Goal: Information Seeking & Learning: Learn about a topic

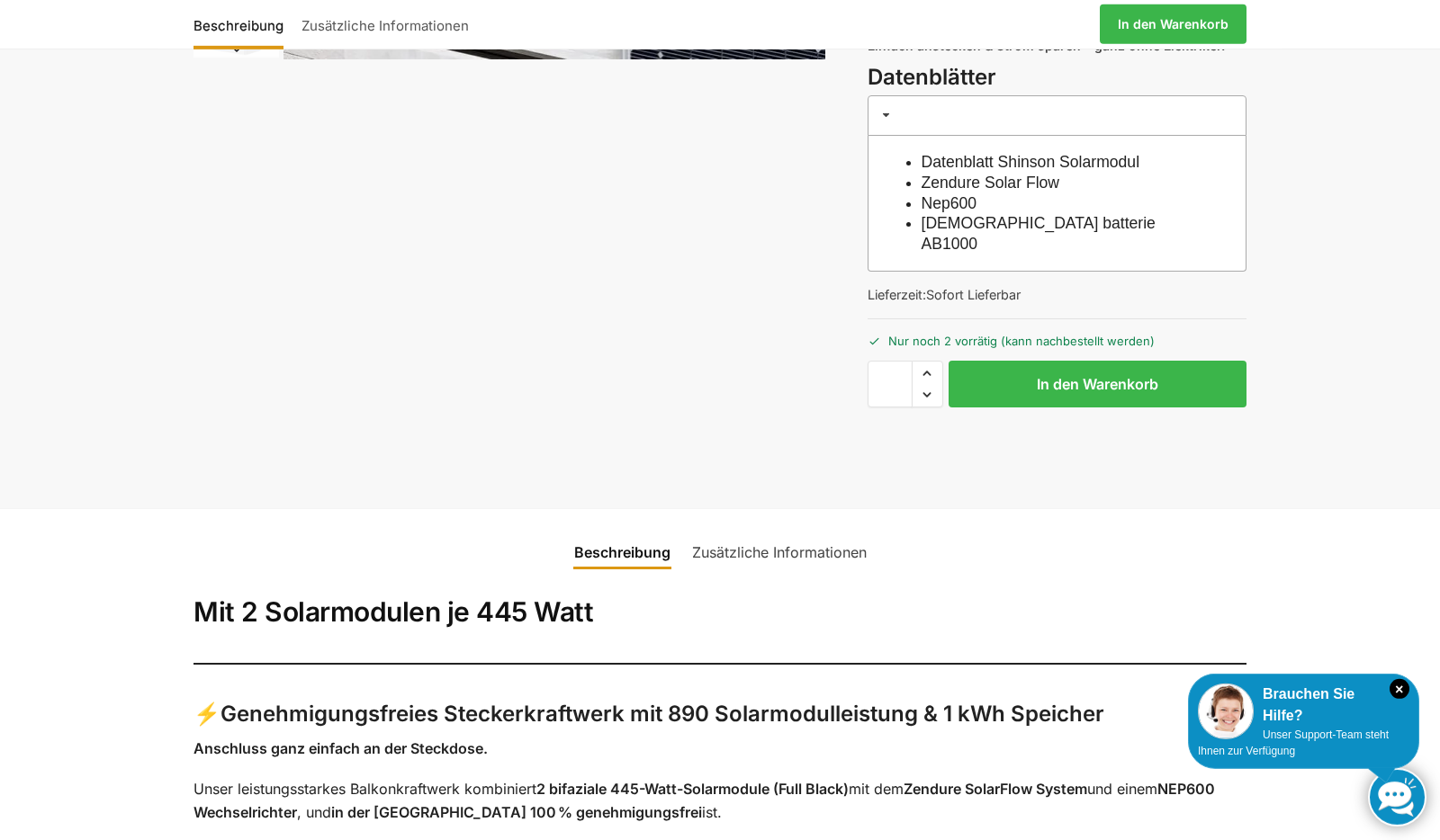
scroll to position [610, 0]
click at [810, 532] on link "Zusätzliche Informationen" at bounding box center [779, 554] width 197 height 43
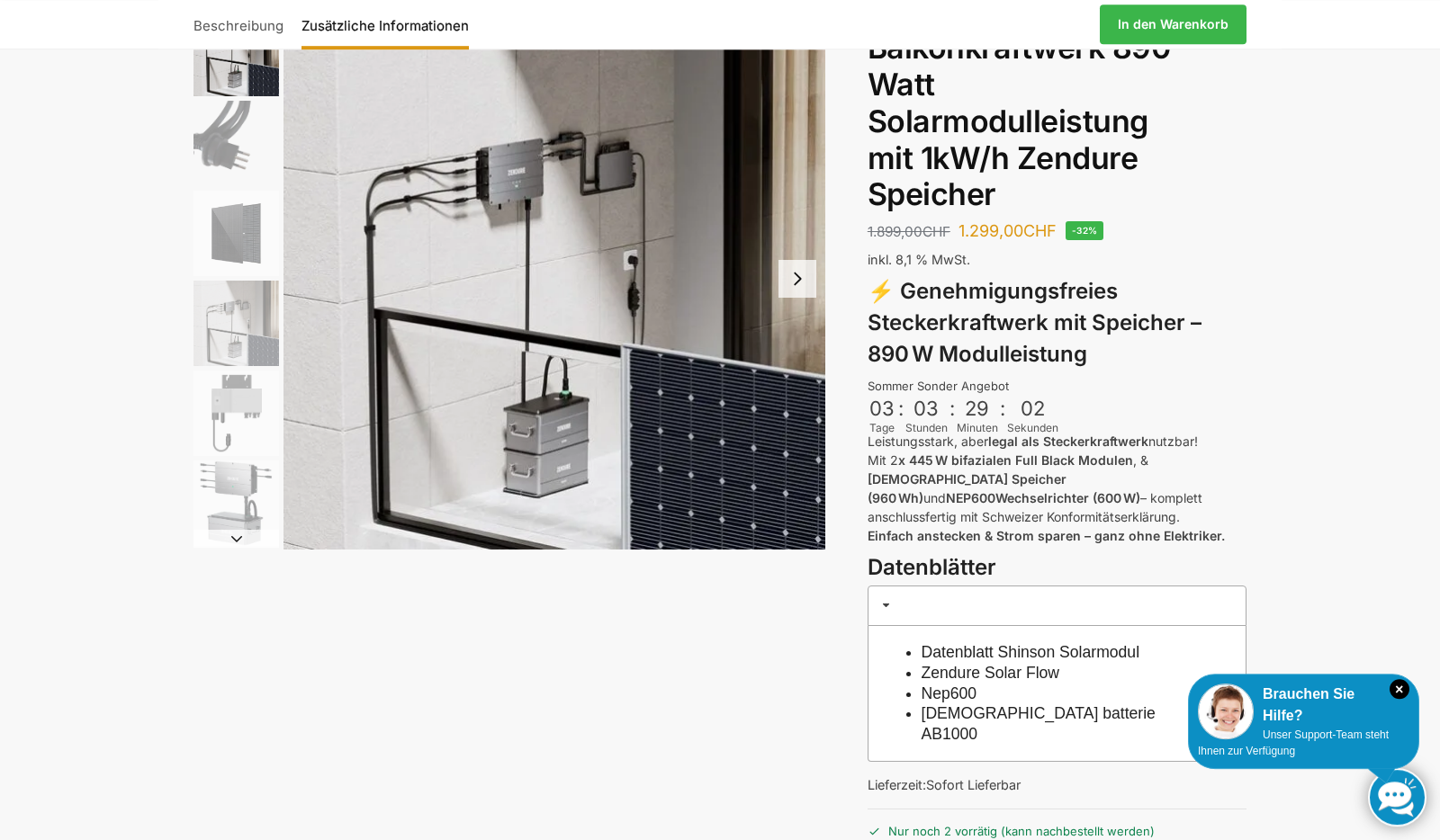
scroll to position [118, 0]
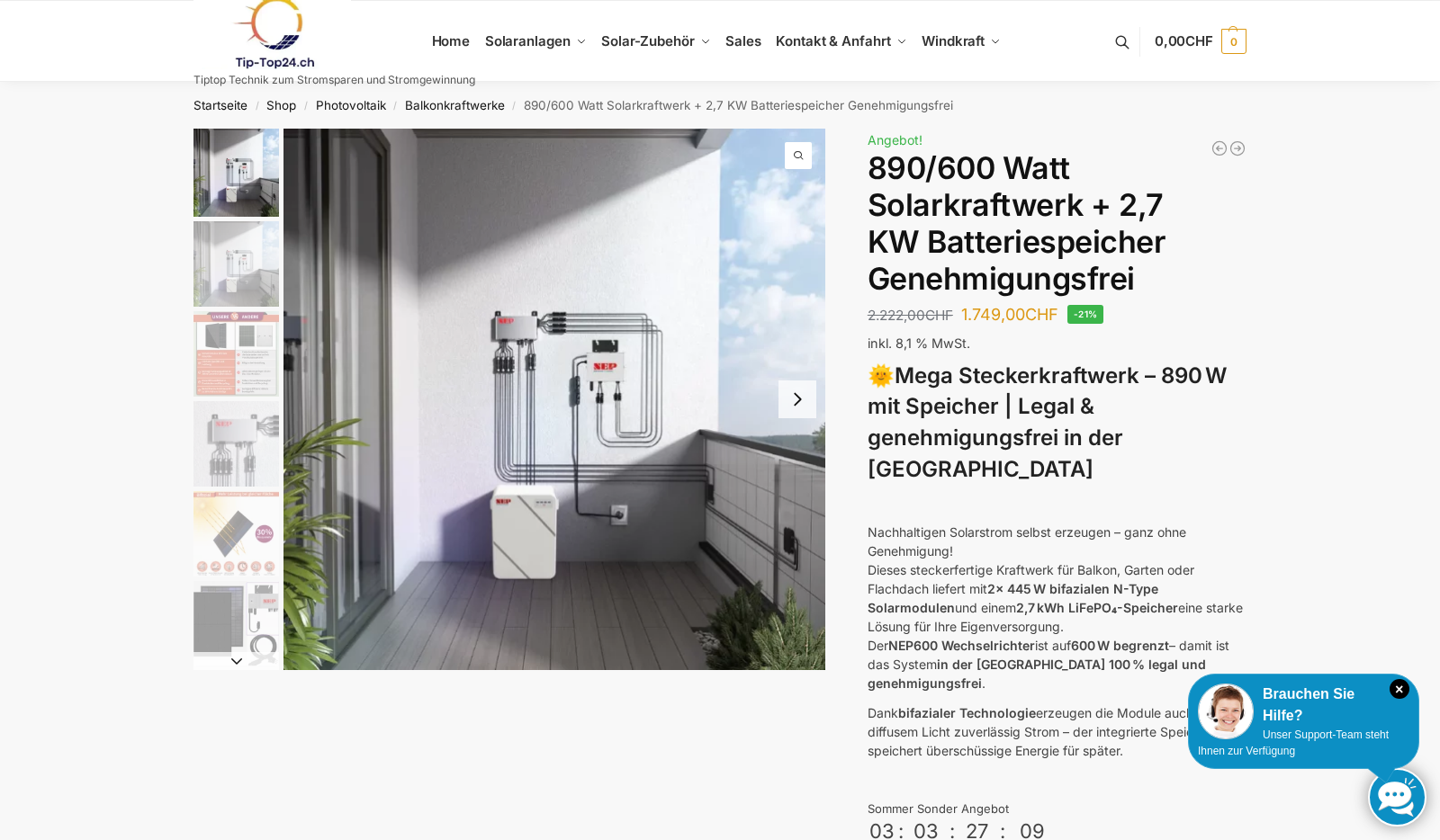
click at [239, 543] on img "5 / 12" at bounding box center [236, 534] width 86 height 86
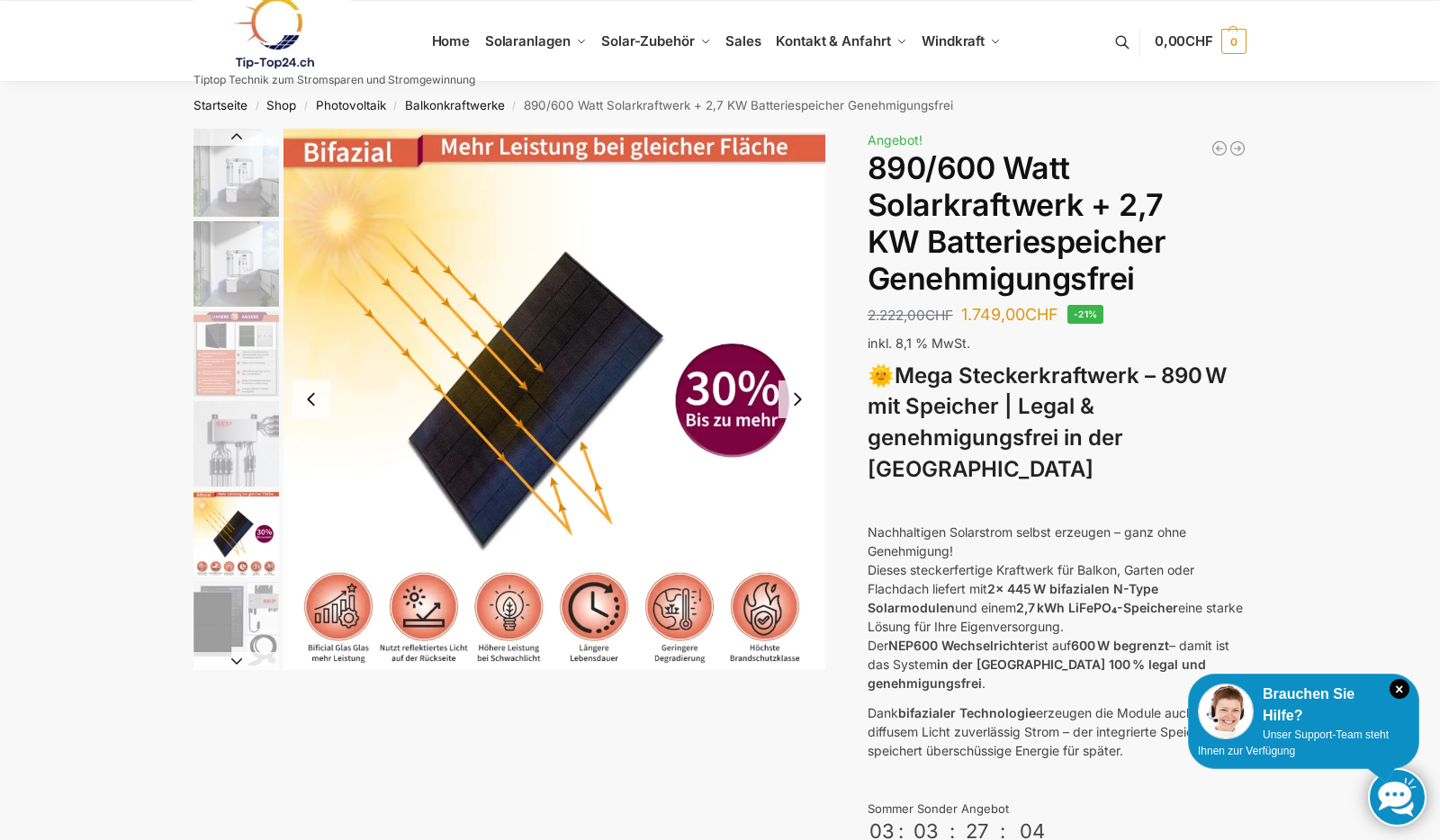
click at [798, 406] on button "Next slide" at bounding box center [797, 399] width 38 height 38
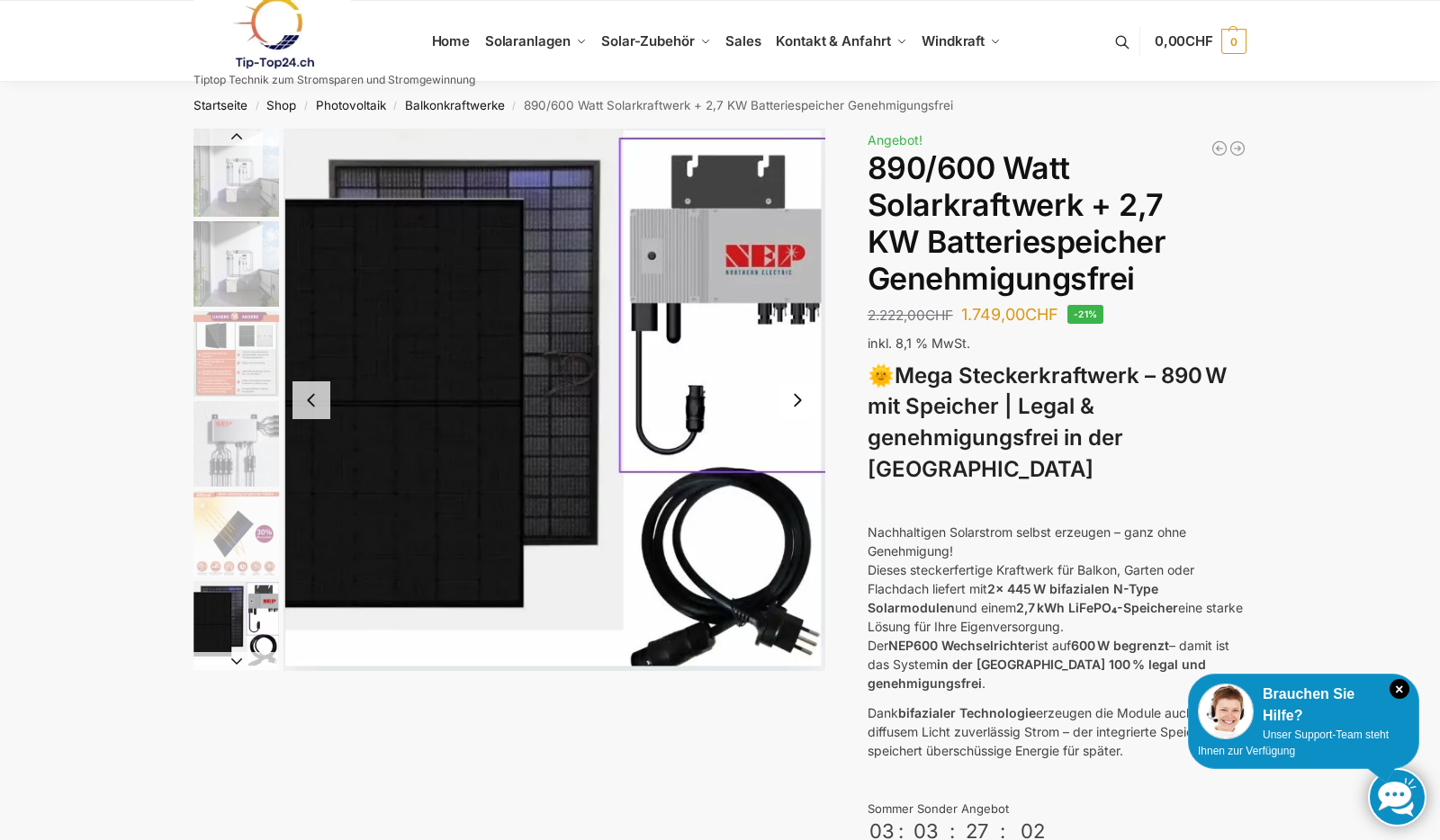
click at [798, 406] on button "Next slide" at bounding box center [797, 400] width 38 height 38
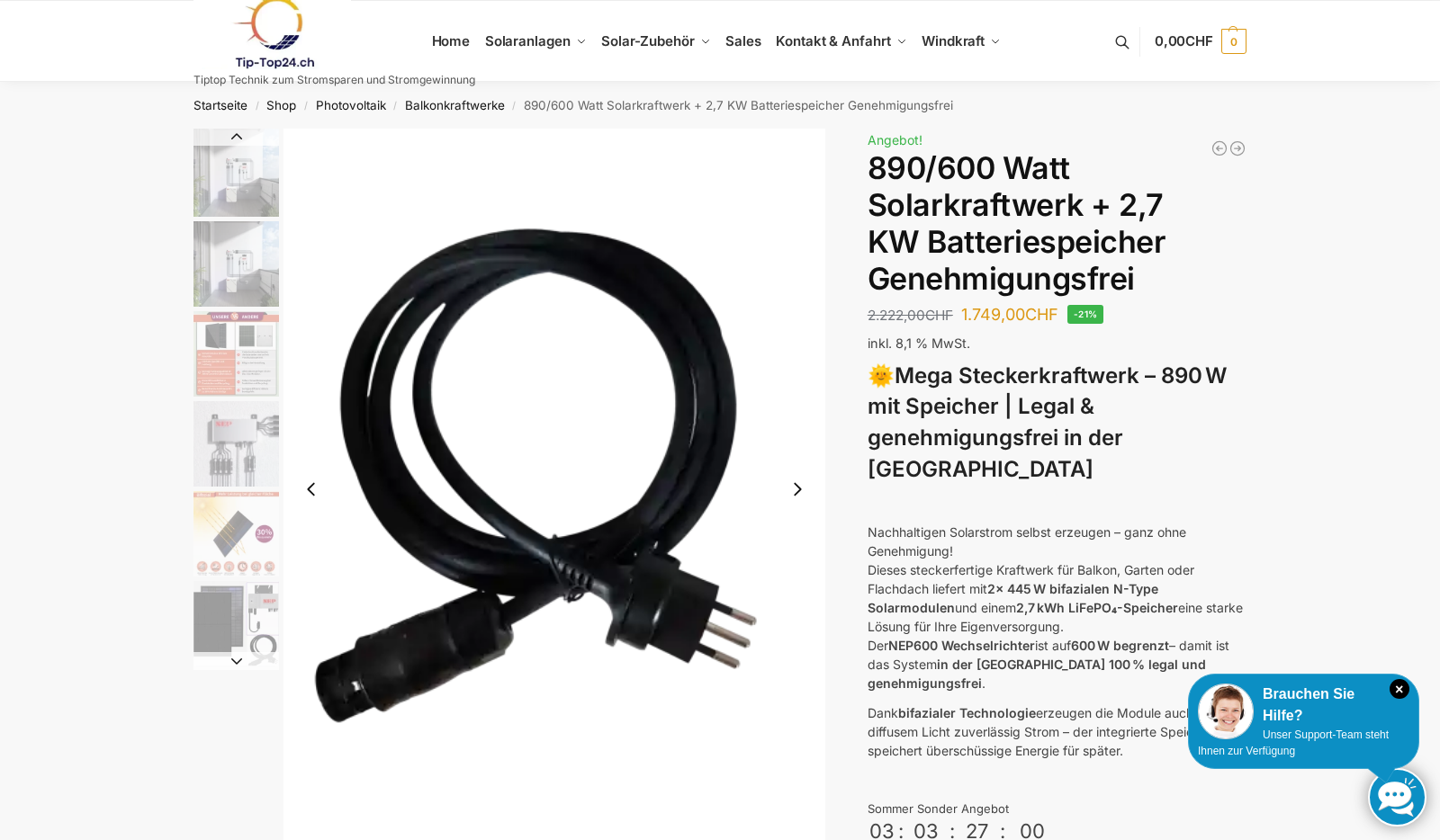
click at [796, 487] on button "Next slide" at bounding box center [797, 490] width 38 height 38
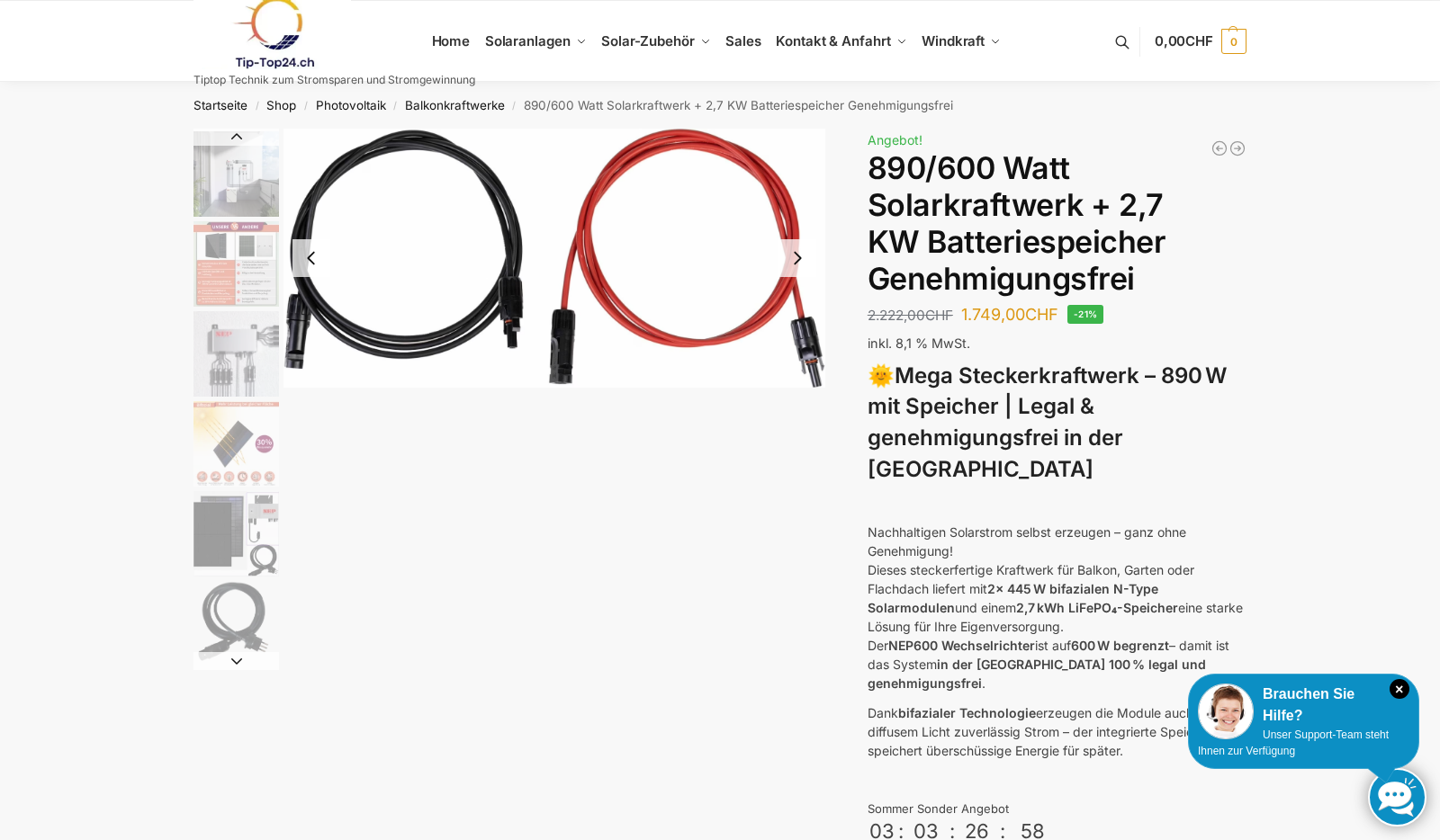
click at [789, 267] on button "Next slide" at bounding box center [797, 258] width 38 height 38
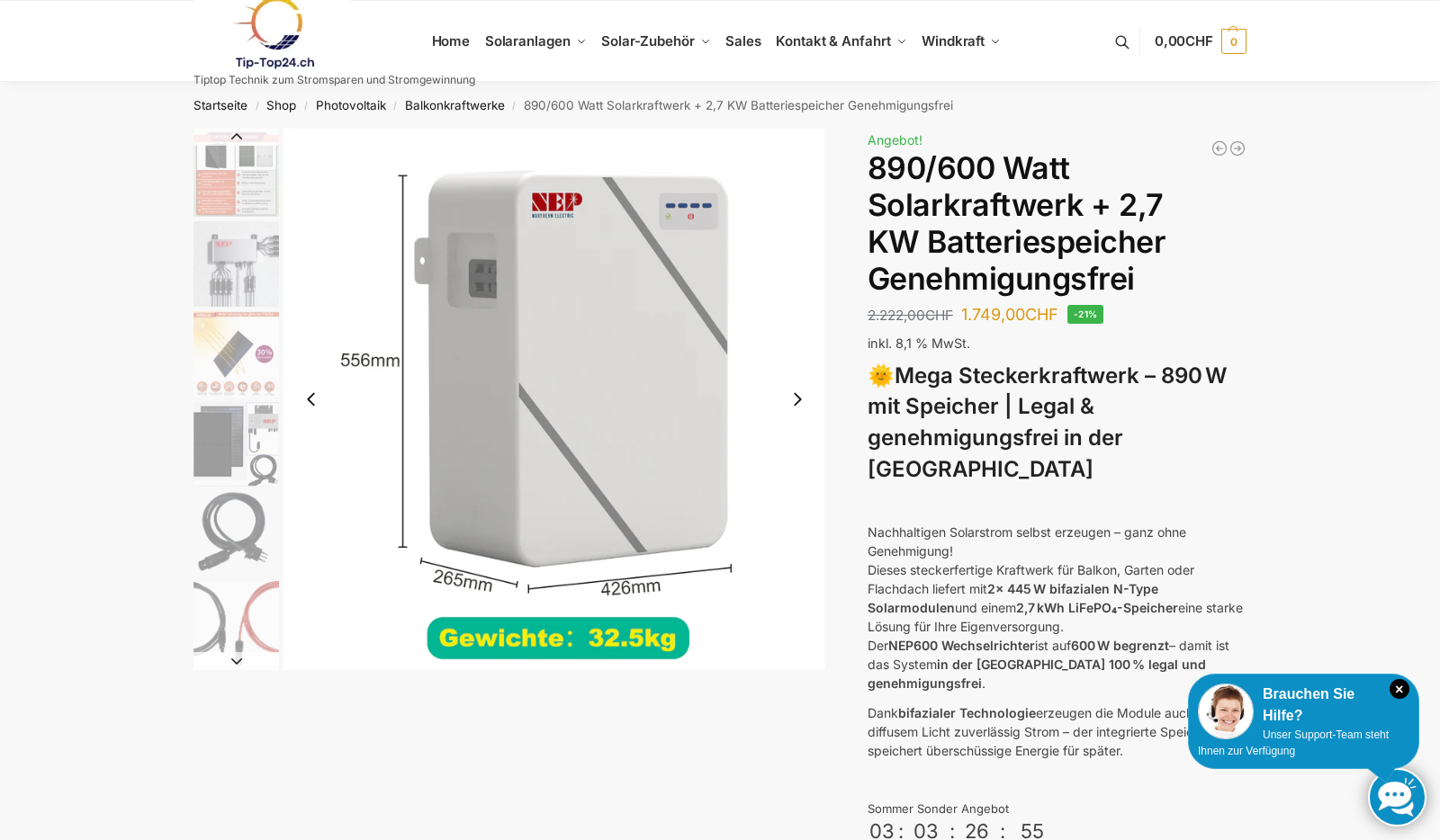
click at [797, 395] on button "Next slide" at bounding box center [797, 399] width 38 height 38
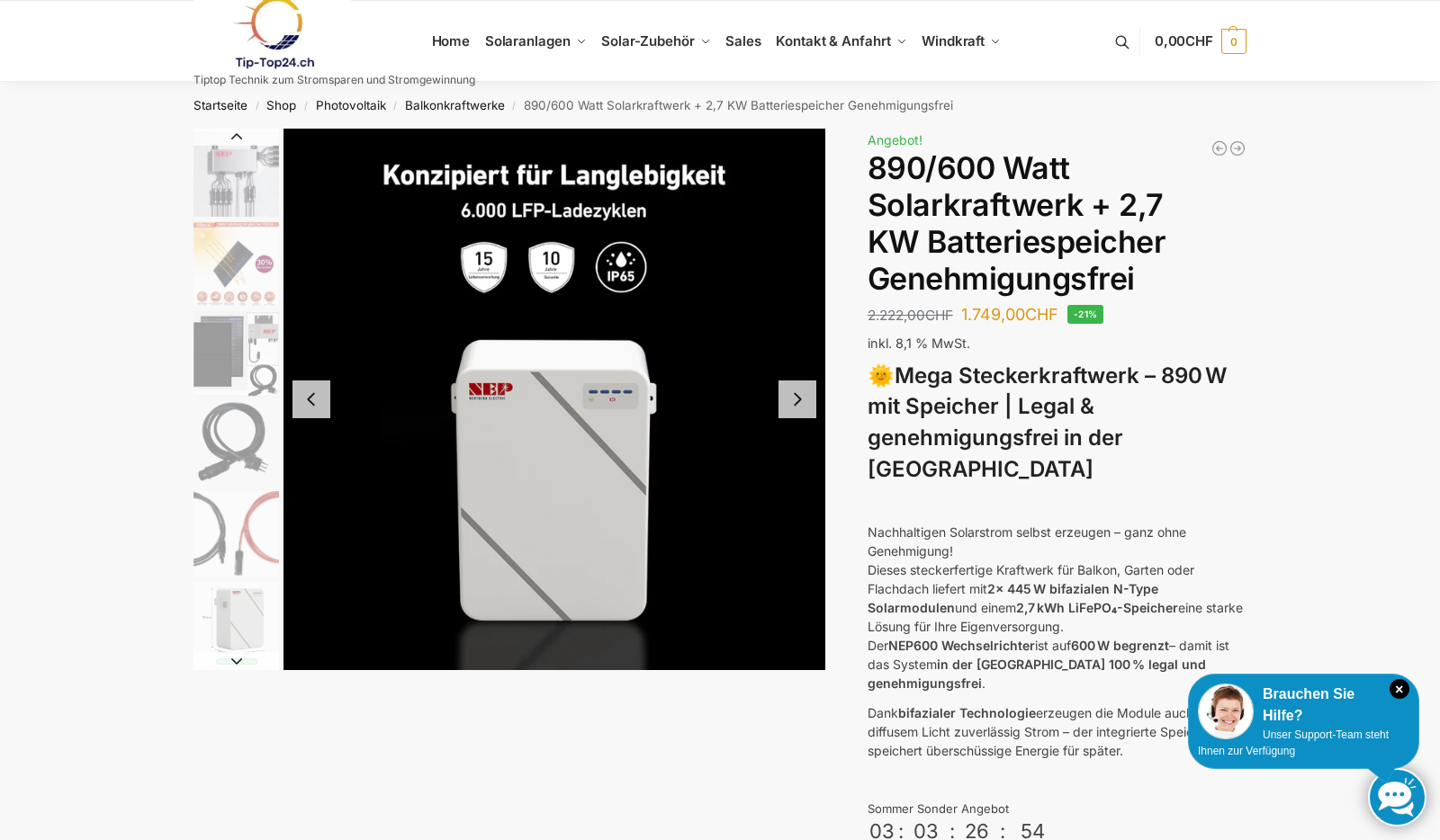
click at [797, 395] on button "Next slide" at bounding box center [797, 399] width 38 height 38
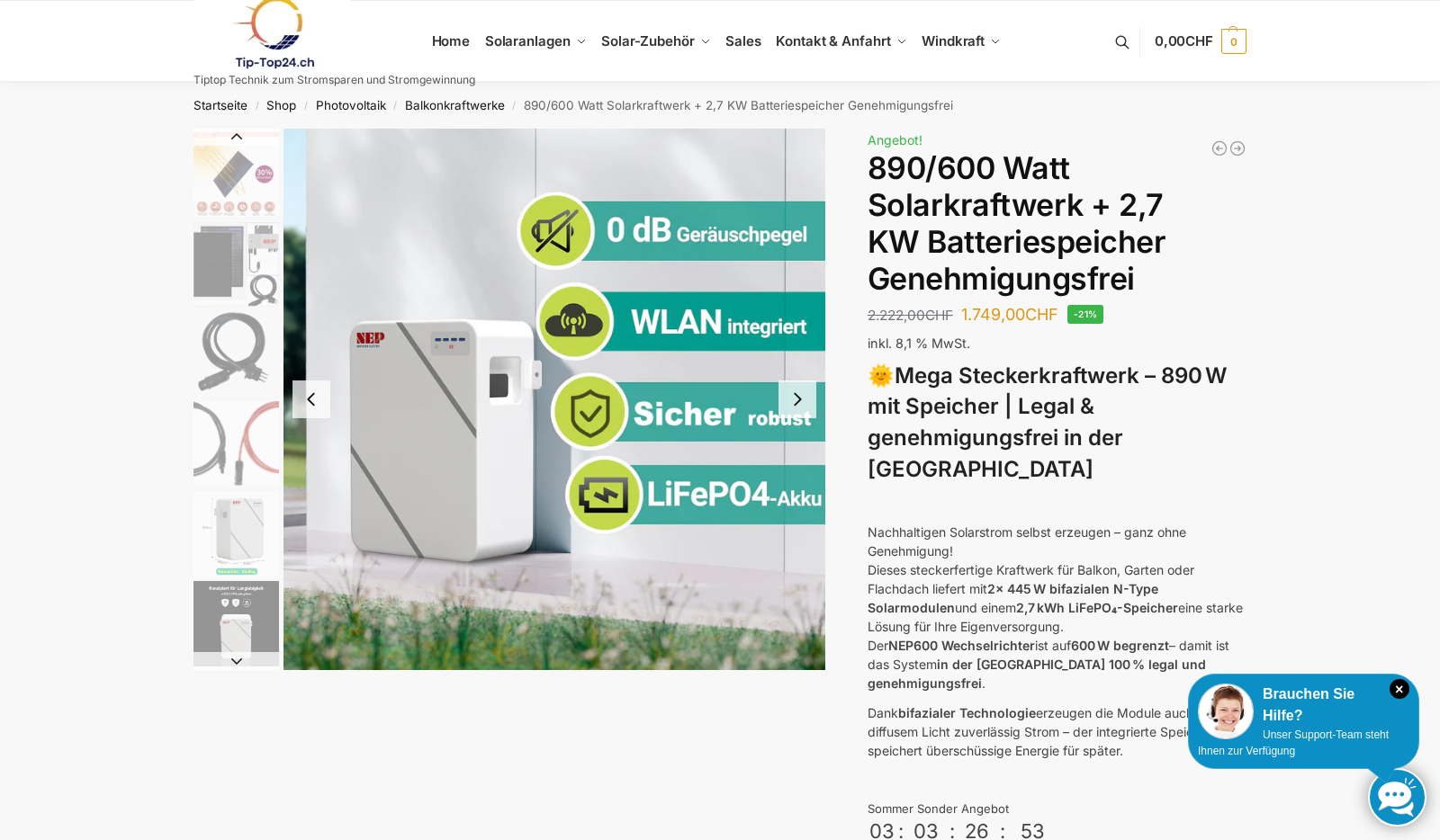
click at [797, 395] on button "Next slide" at bounding box center [797, 399] width 38 height 38
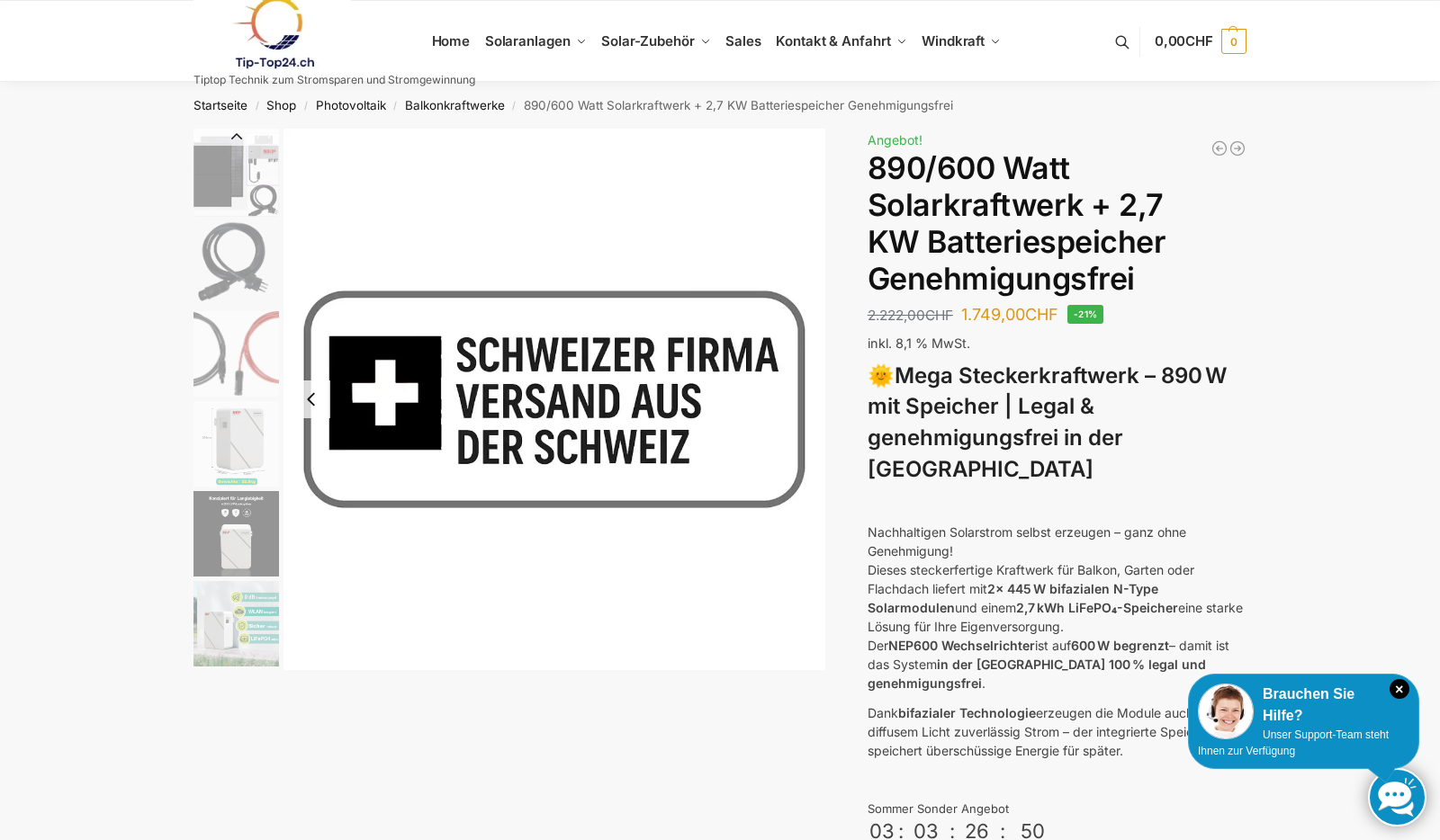
click at [311, 404] on button "Previous slide" at bounding box center [311, 399] width 38 height 38
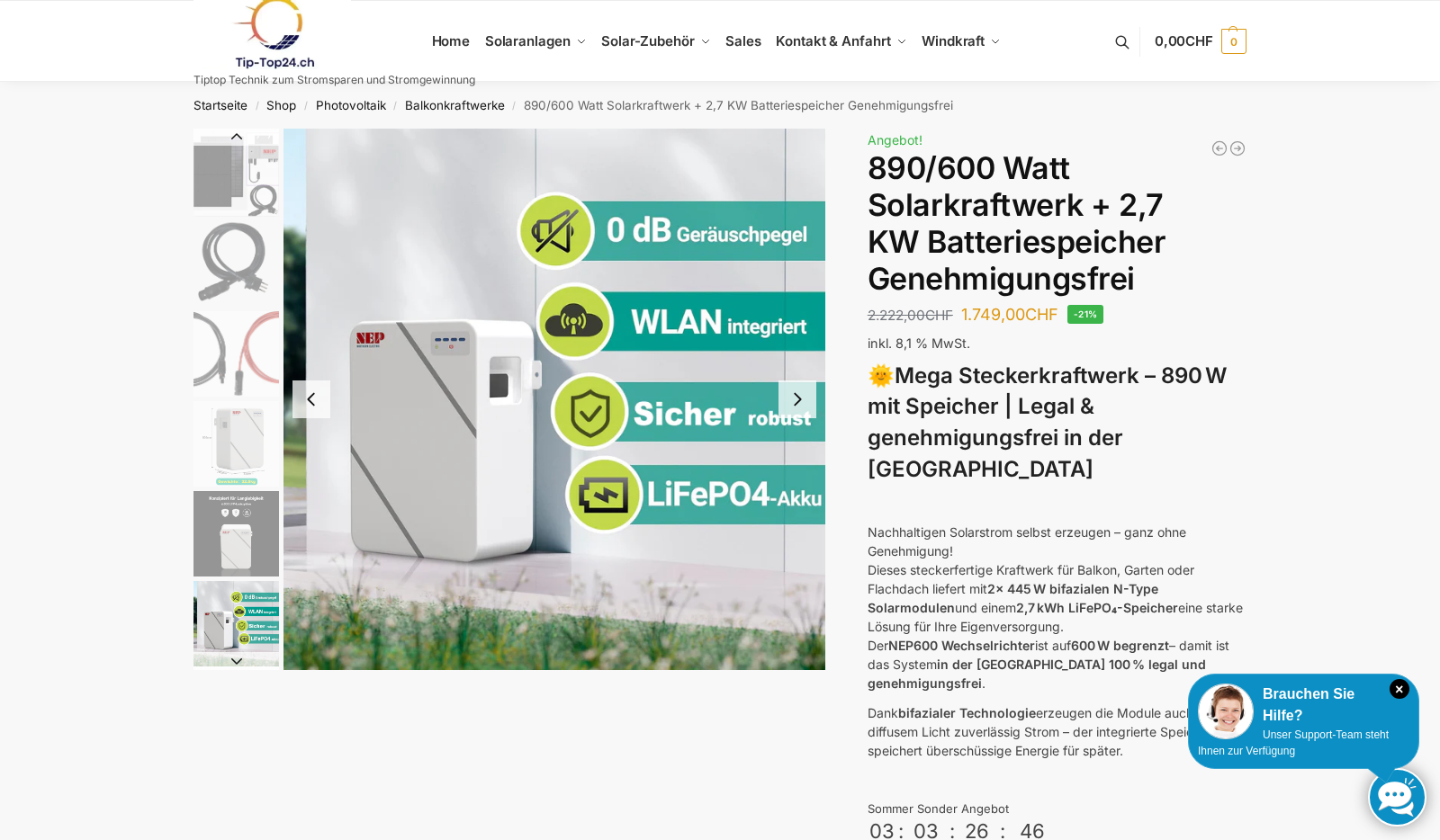
click at [796, 400] on button "Next slide" at bounding box center [797, 399] width 38 height 38
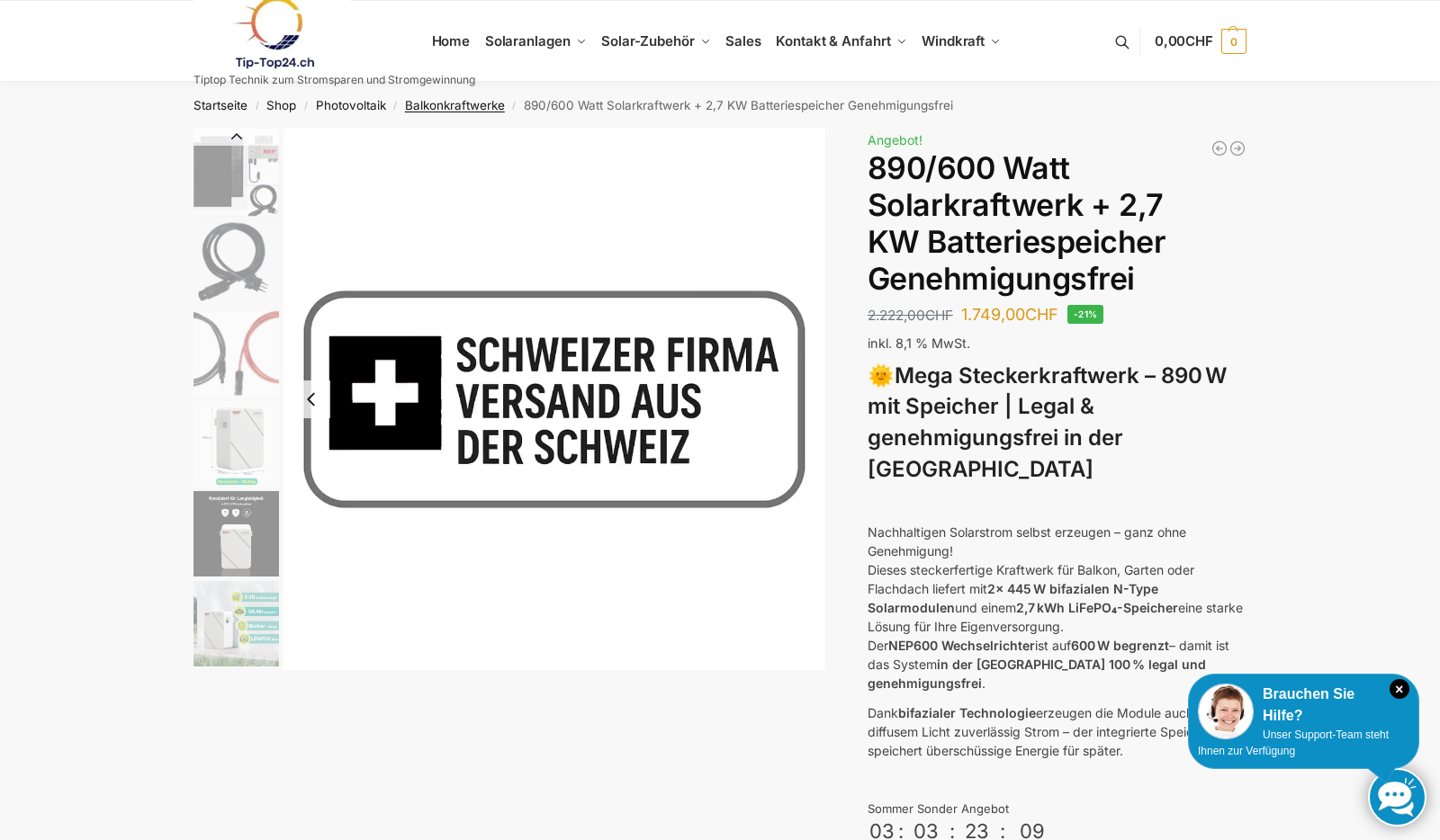
click at [431, 107] on link "Balkonkraftwerke" at bounding box center [454, 105] width 100 height 15
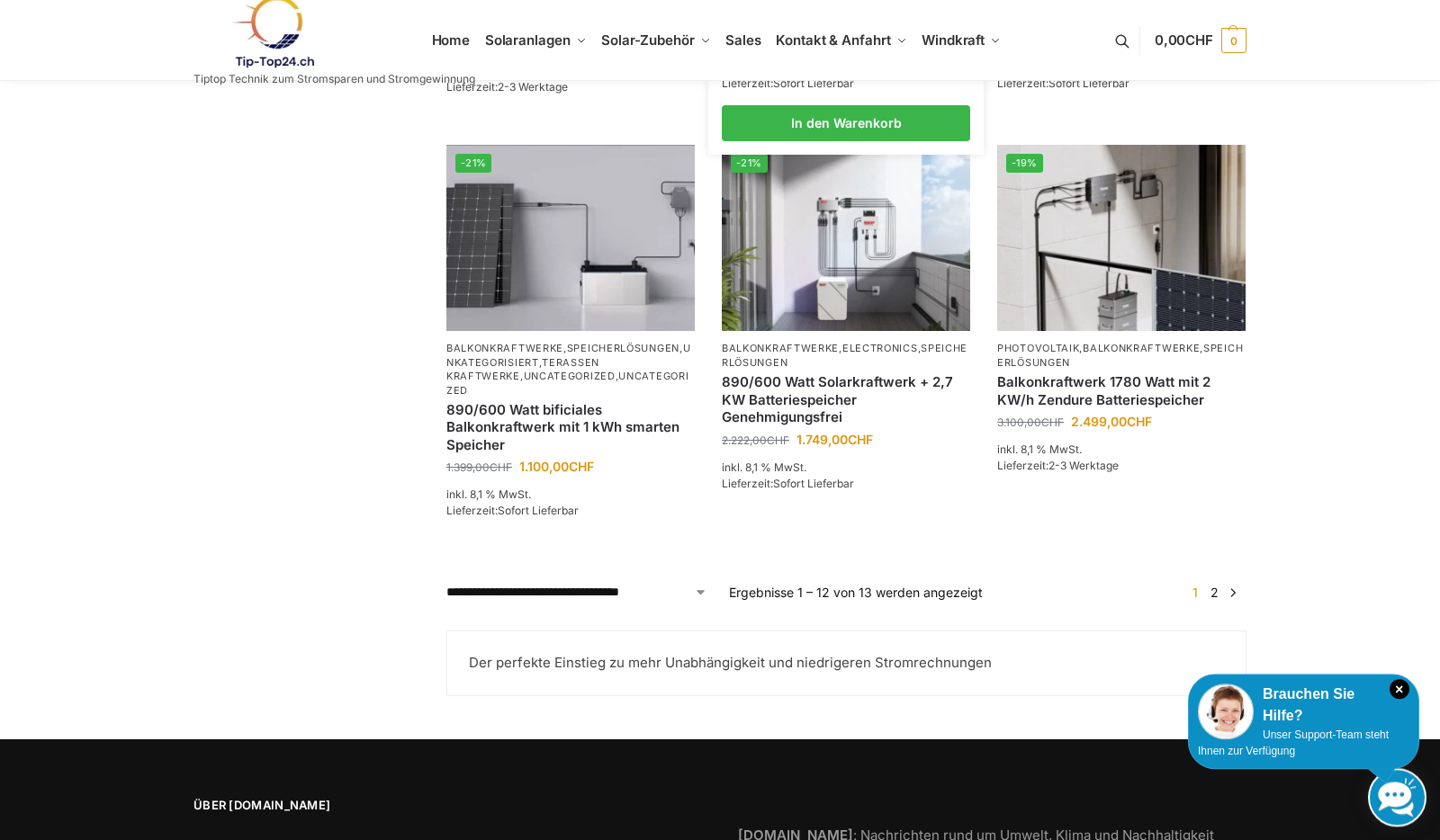
scroll to position [1470, 0]
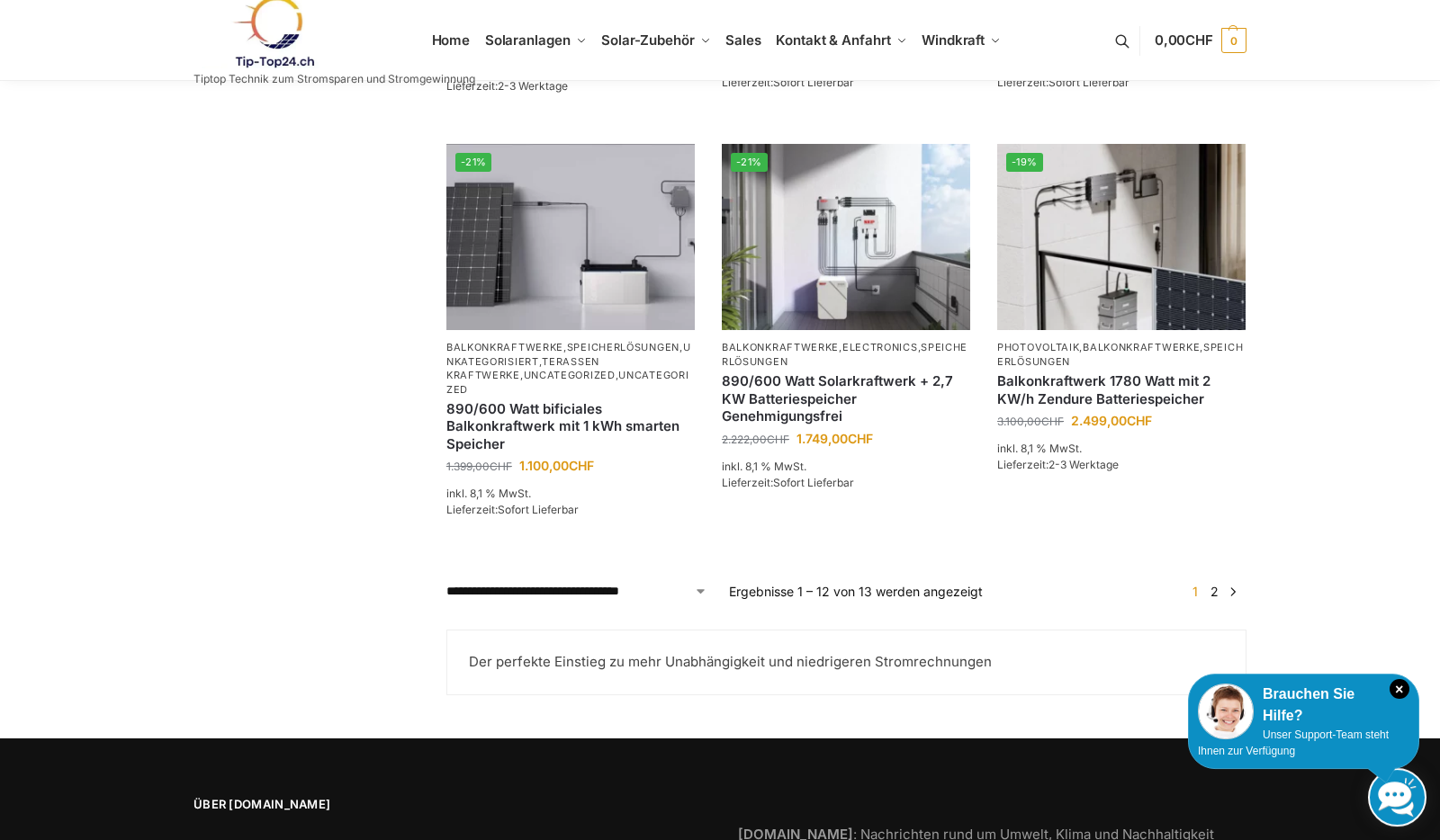
click at [1215, 599] on link "2" at bounding box center [1214, 590] width 17 height 15
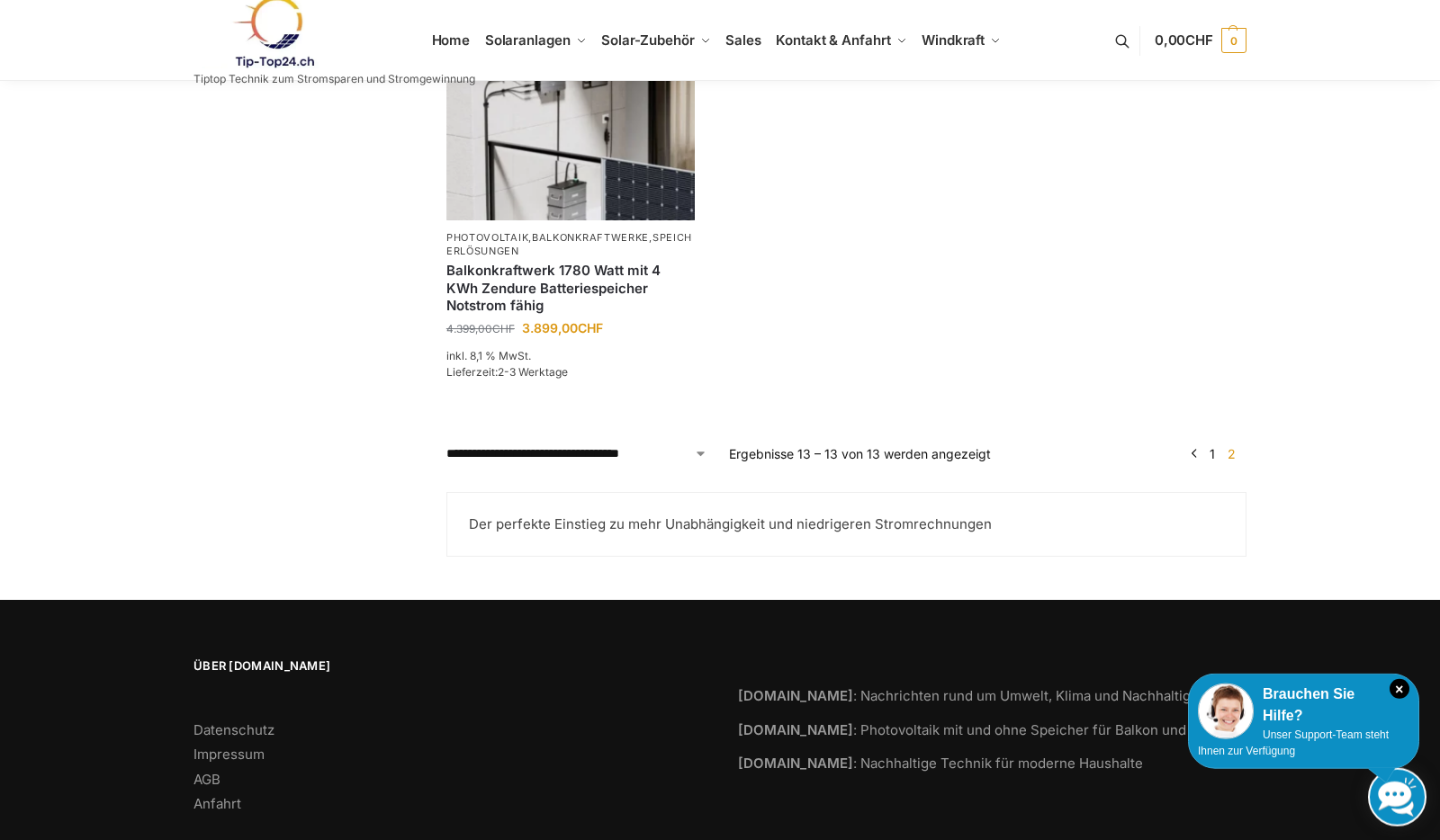
scroll to position [483, 0]
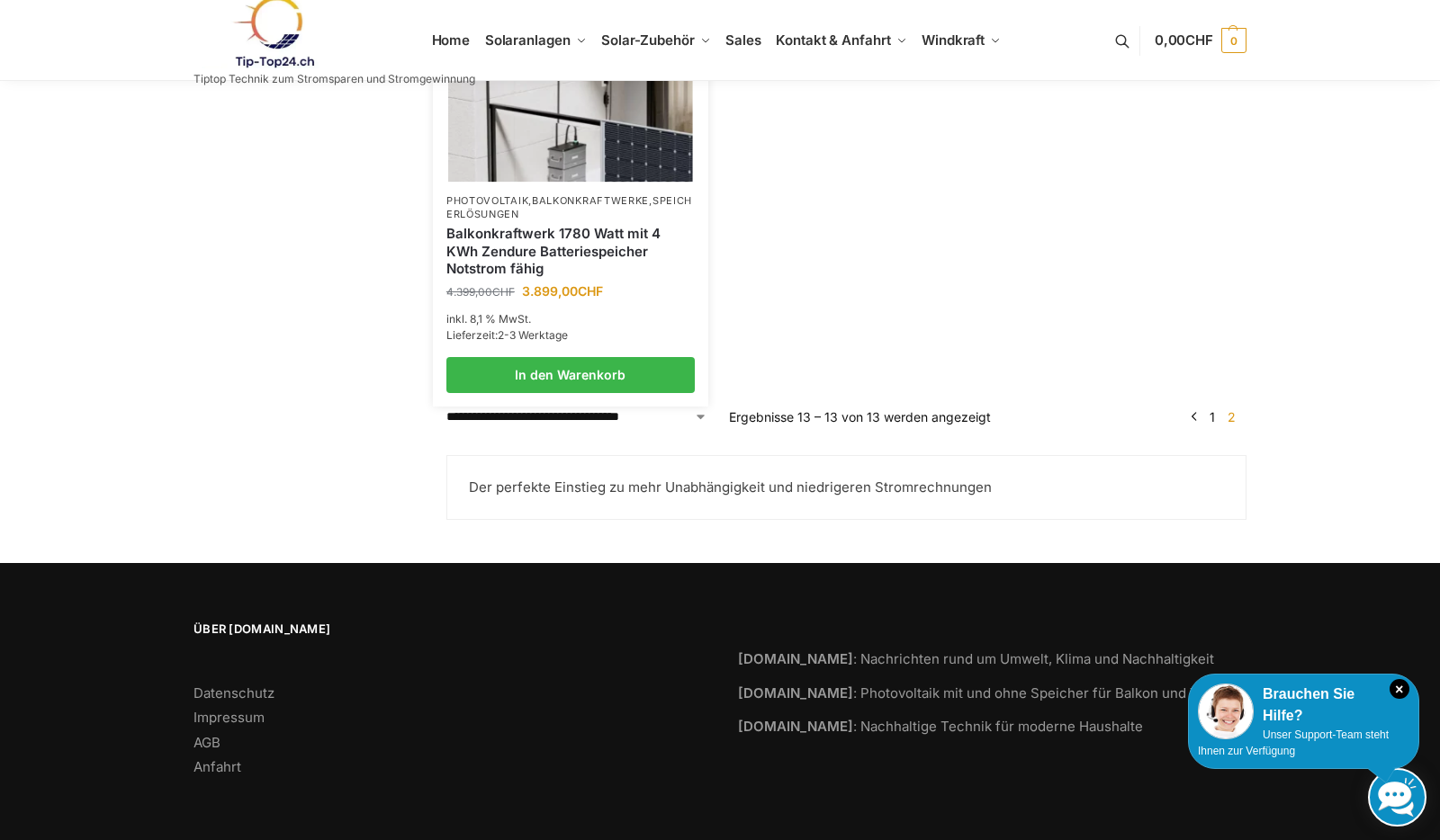
click at [600, 141] on img at bounding box center [570, 89] width 244 height 183
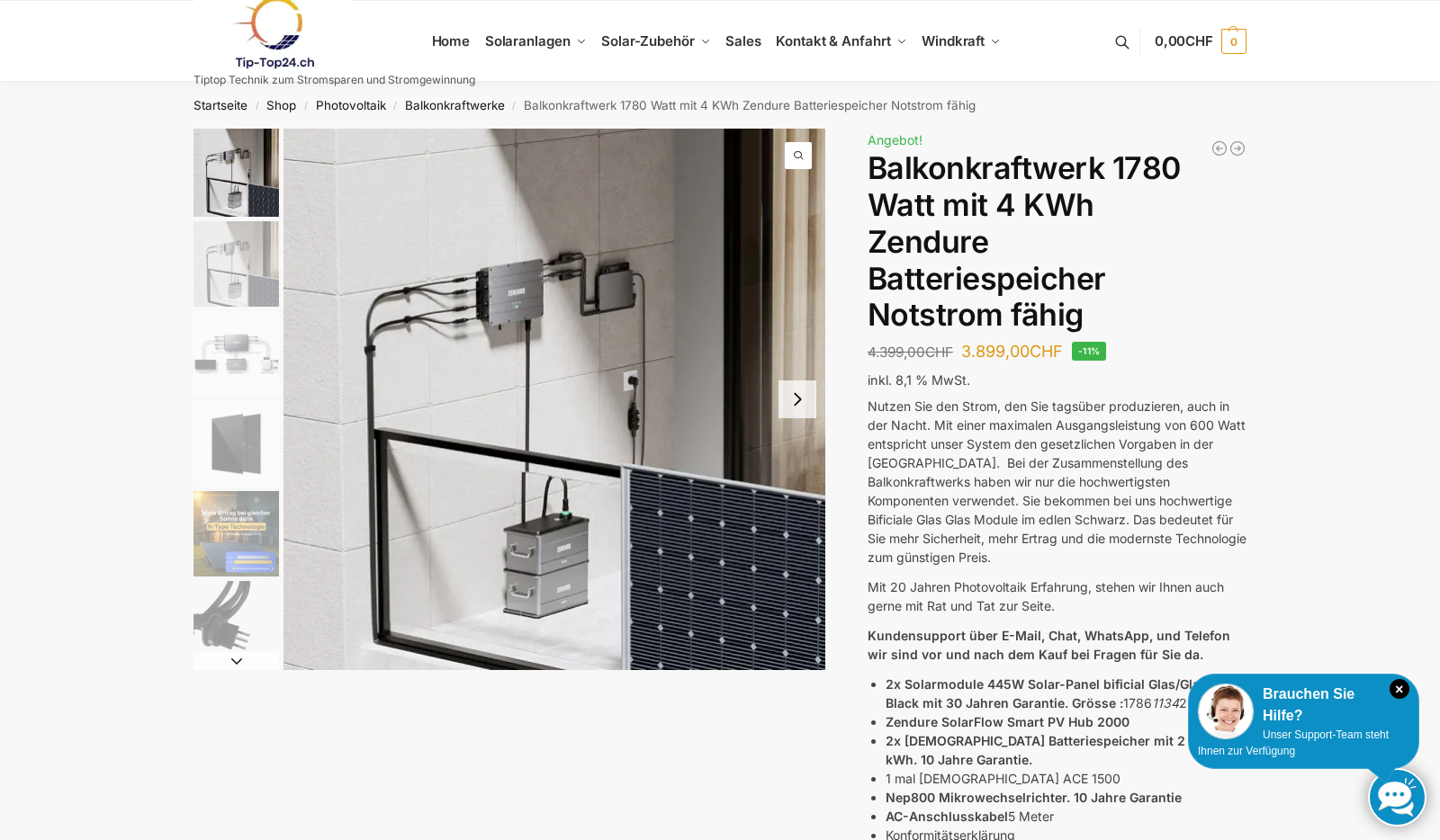
click at [218, 257] on img "2 / 11" at bounding box center [236, 264] width 86 height 86
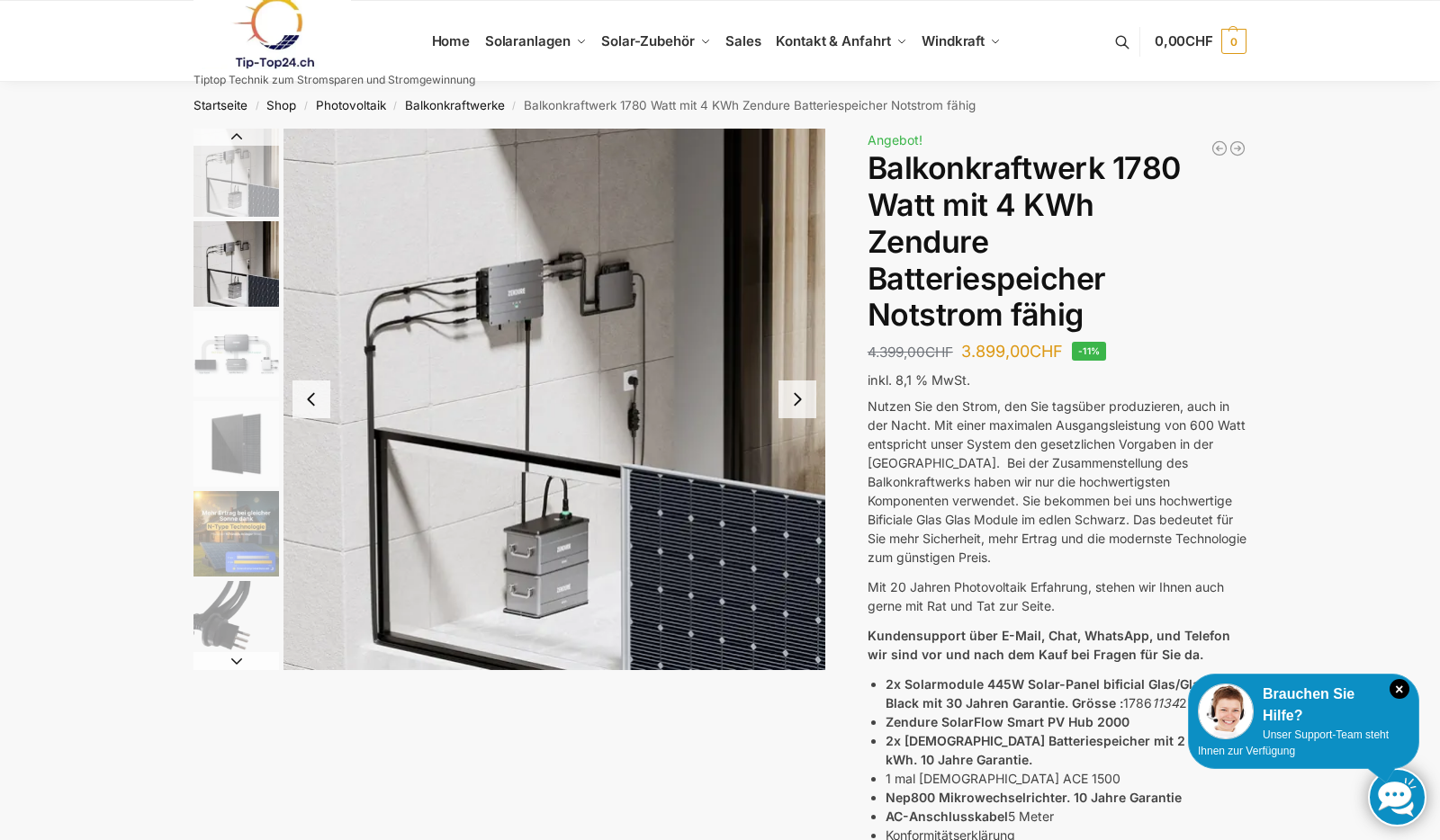
click at [226, 372] on img "3 / 11" at bounding box center [236, 353] width 86 height 86
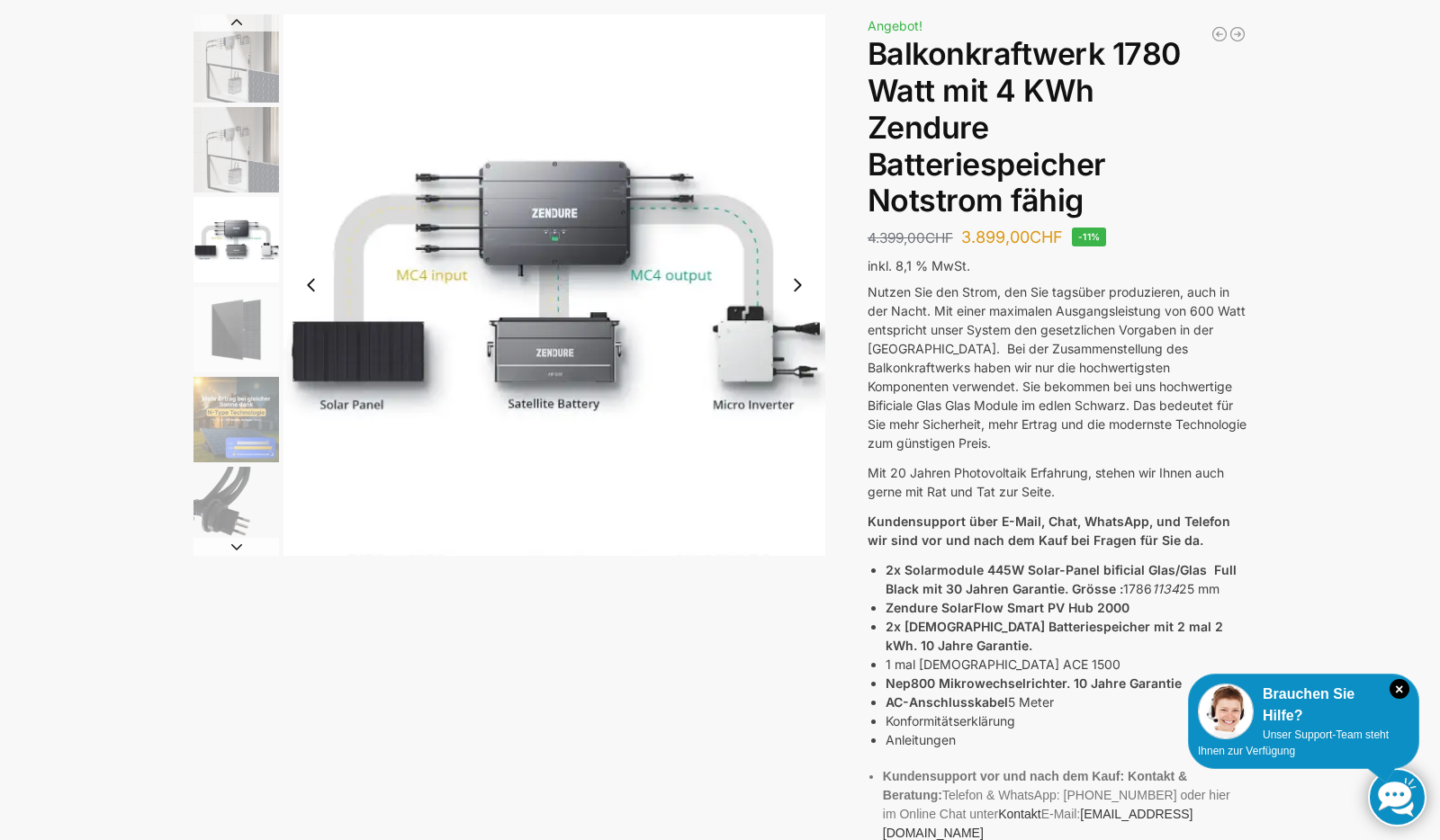
scroll to position [118, 0]
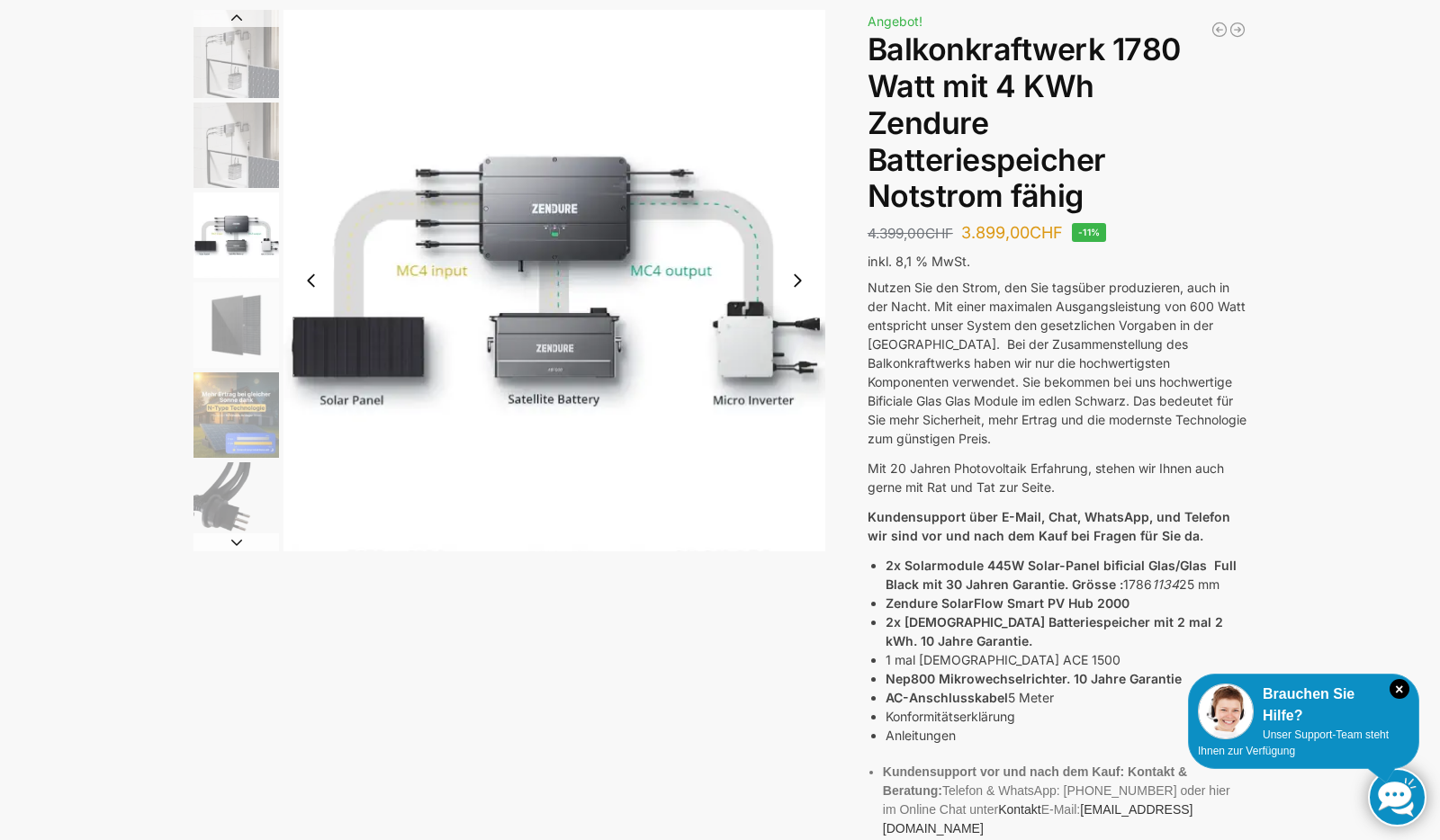
click at [240, 407] on img "5 / 11" at bounding box center [236, 415] width 86 height 86
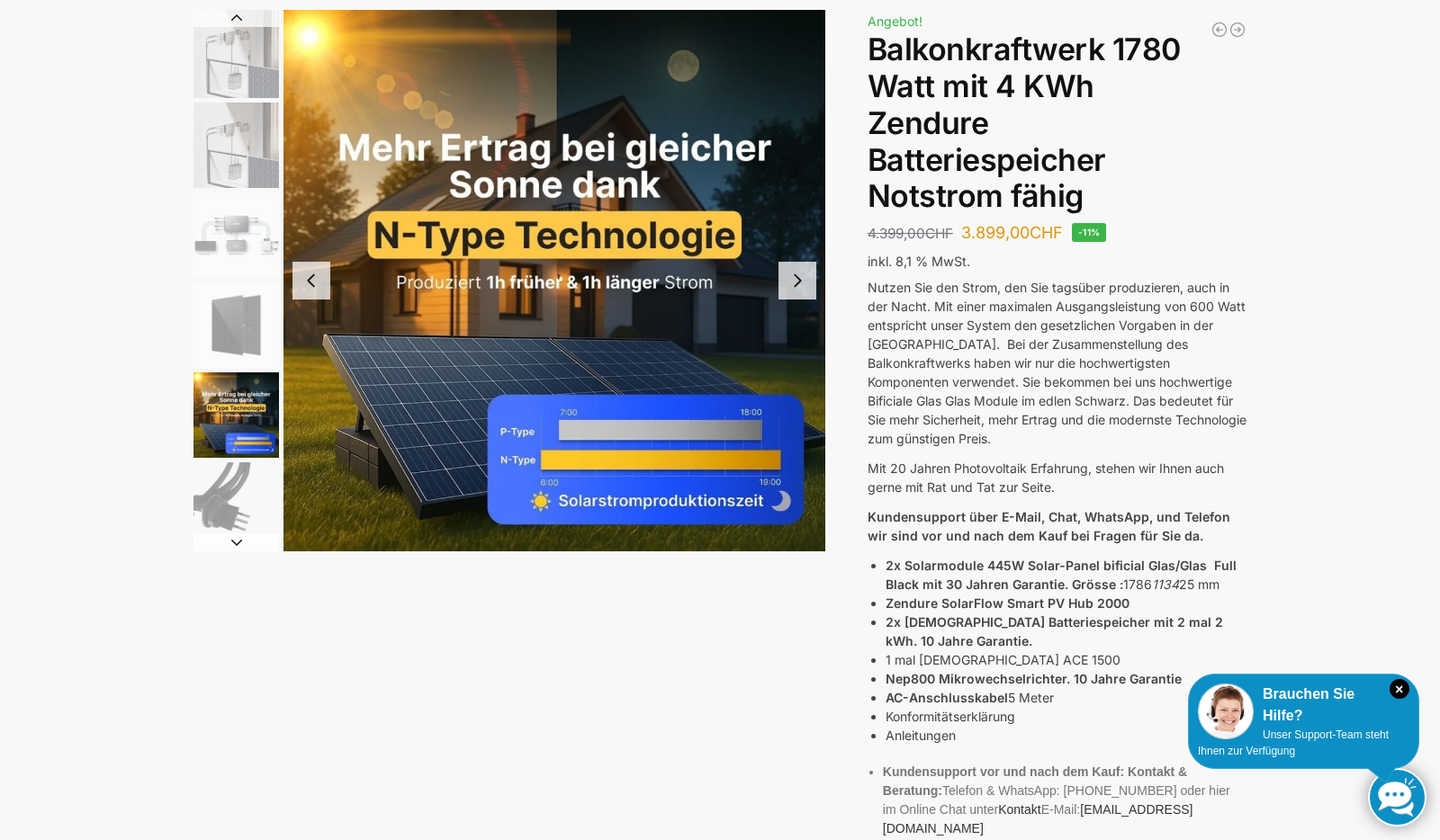
click at [246, 521] on img "6 / 11" at bounding box center [236, 504] width 86 height 86
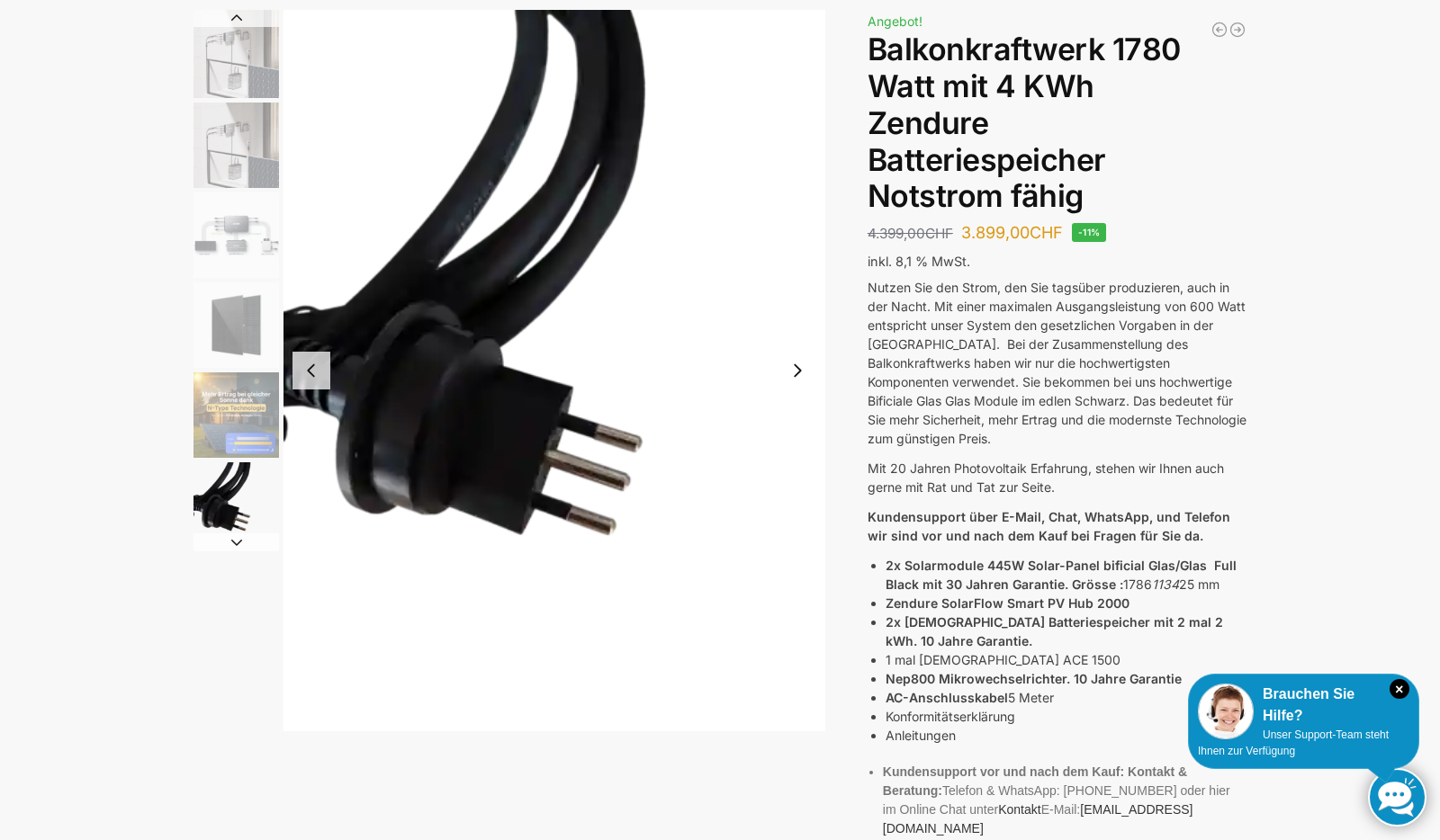
click at [237, 544] on button "Next slide" at bounding box center [236, 542] width 86 height 18
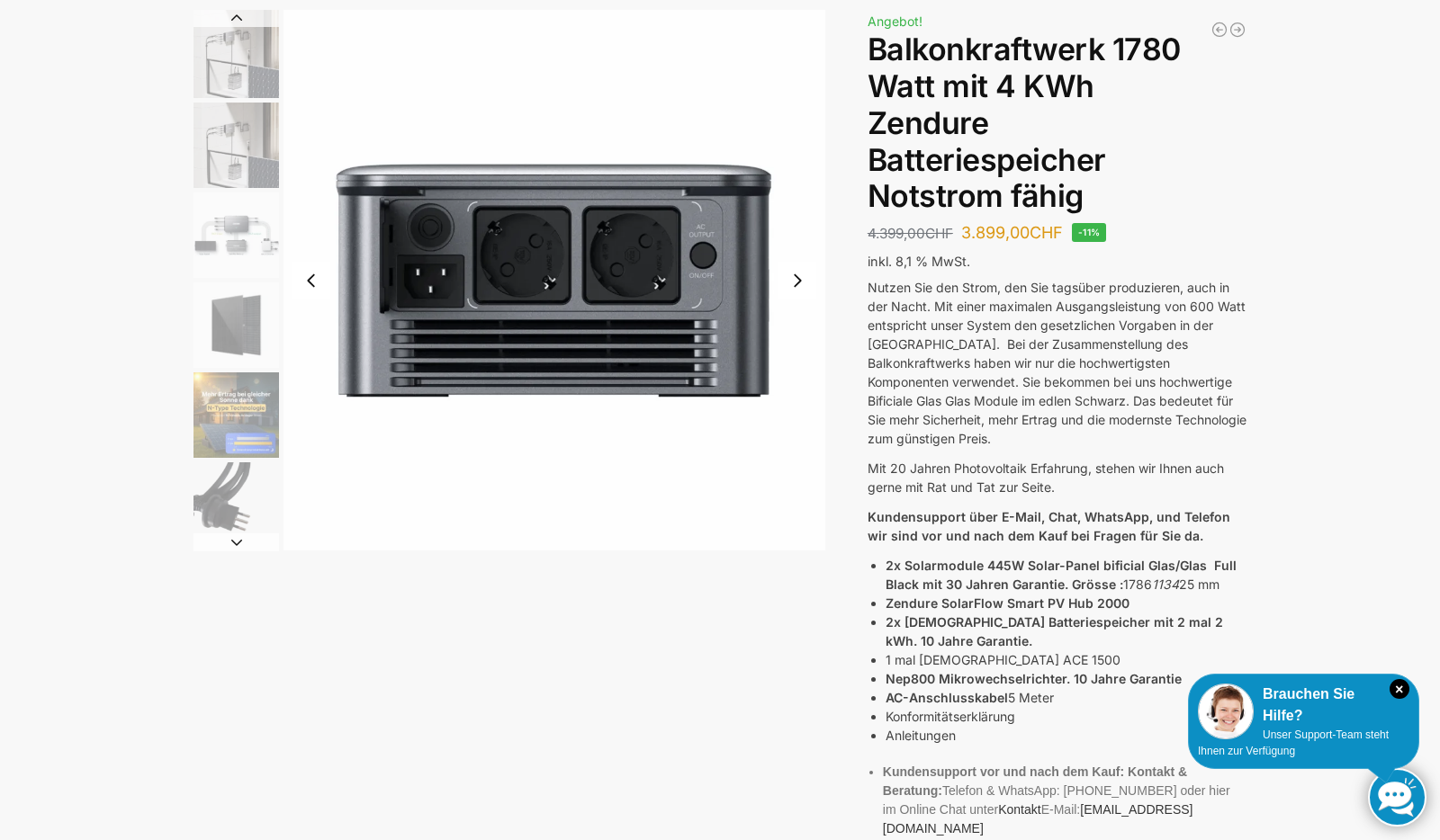
click at [220, 244] on img "3 / 11" at bounding box center [236, 235] width 86 height 86
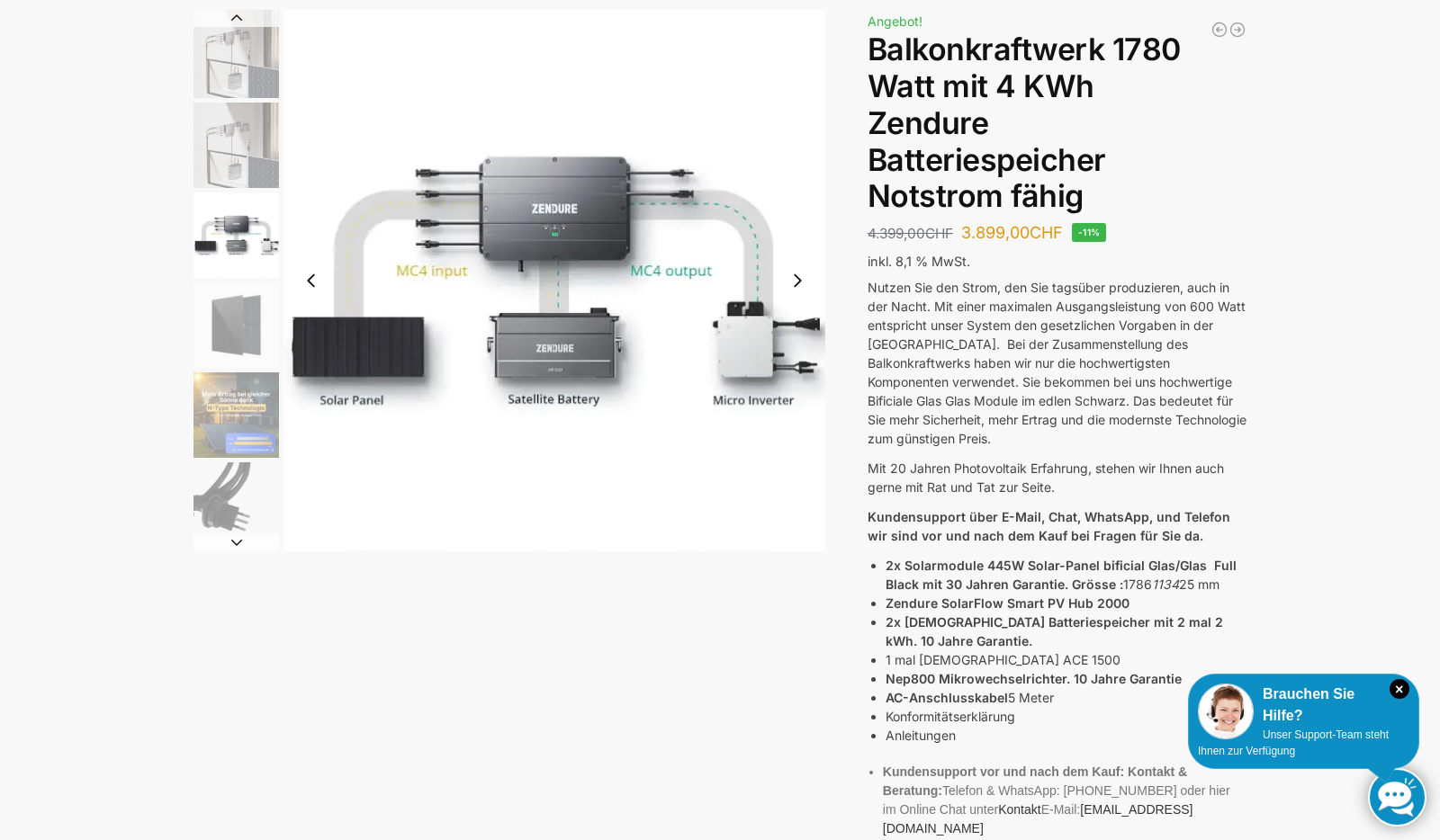
click at [228, 544] on button "Next slide" at bounding box center [236, 542] width 86 height 18
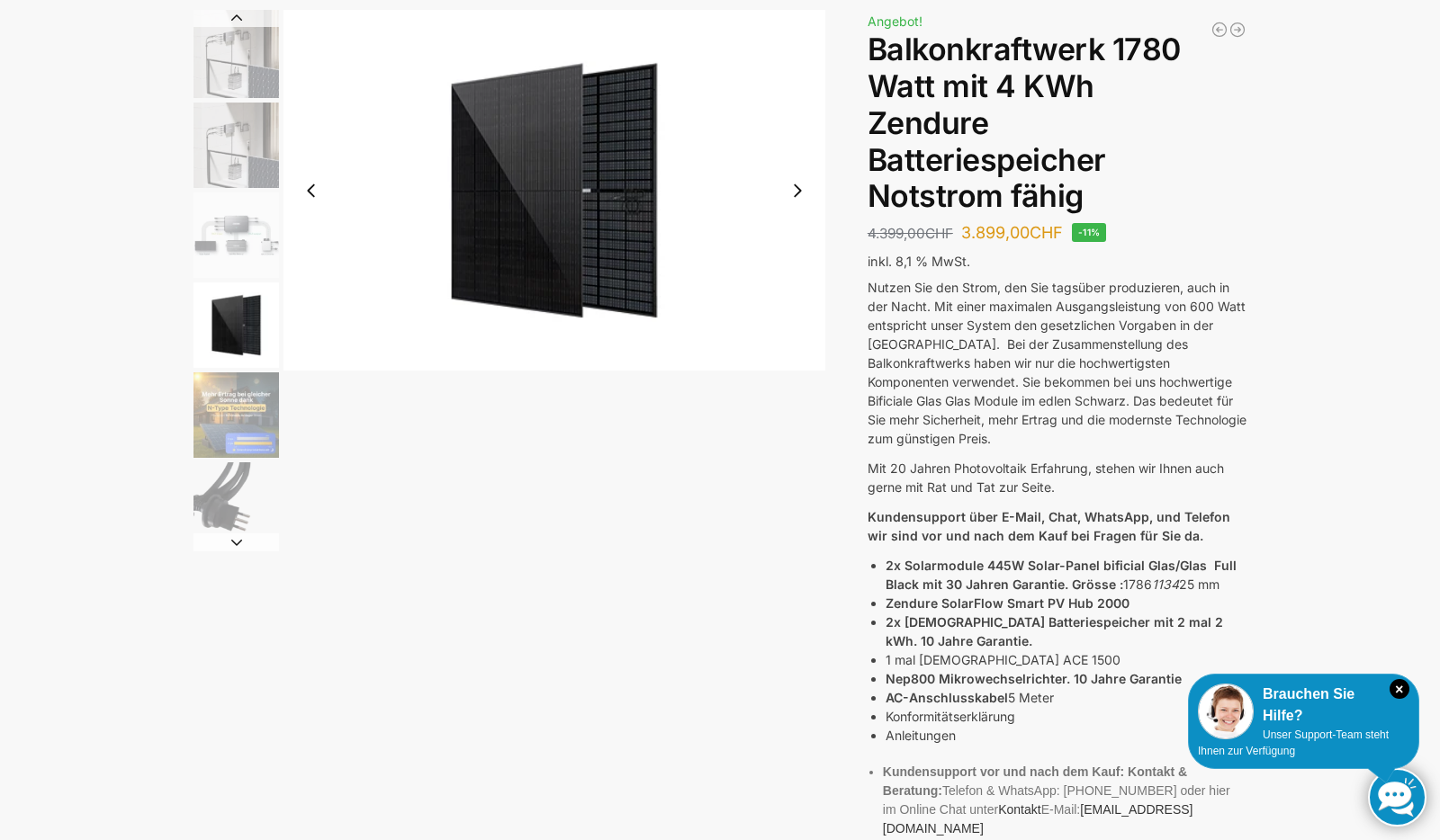
click at [235, 521] on img "6 / 11" at bounding box center [236, 504] width 86 height 86
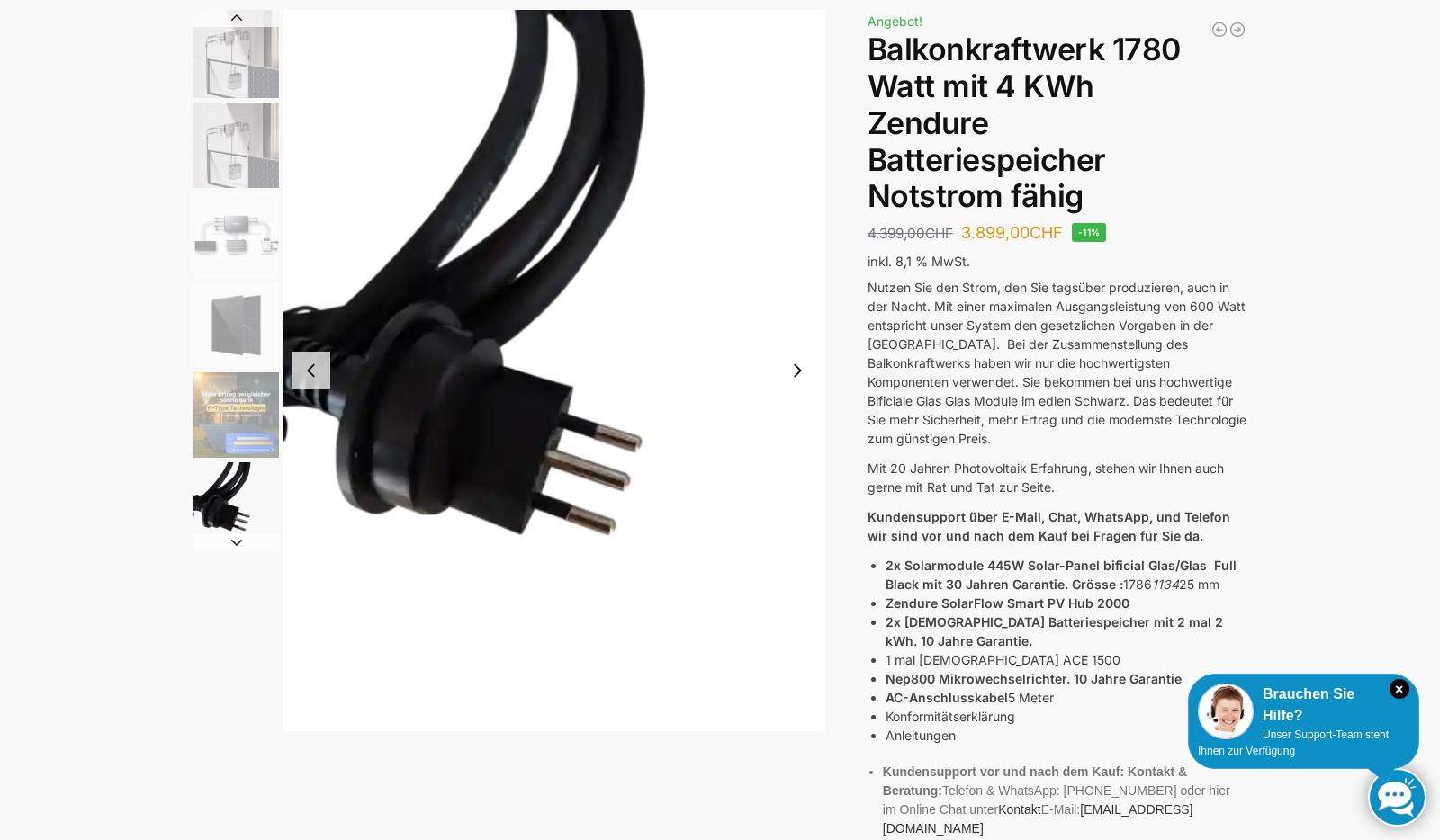
click at [238, 542] on button "Next slide" at bounding box center [236, 542] width 86 height 18
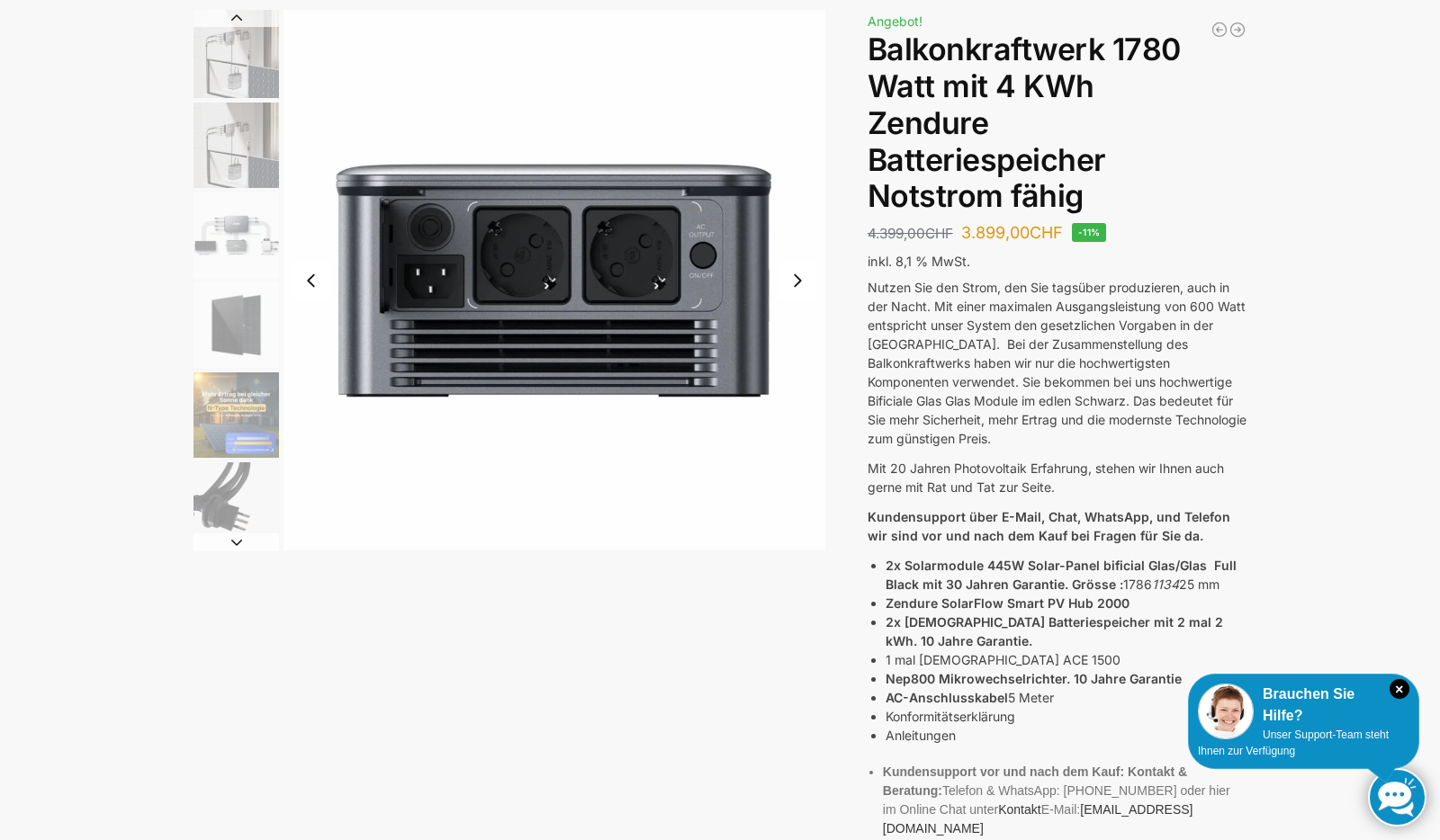
click at [239, 542] on button "Next slide" at bounding box center [236, 542] width 86 height 18
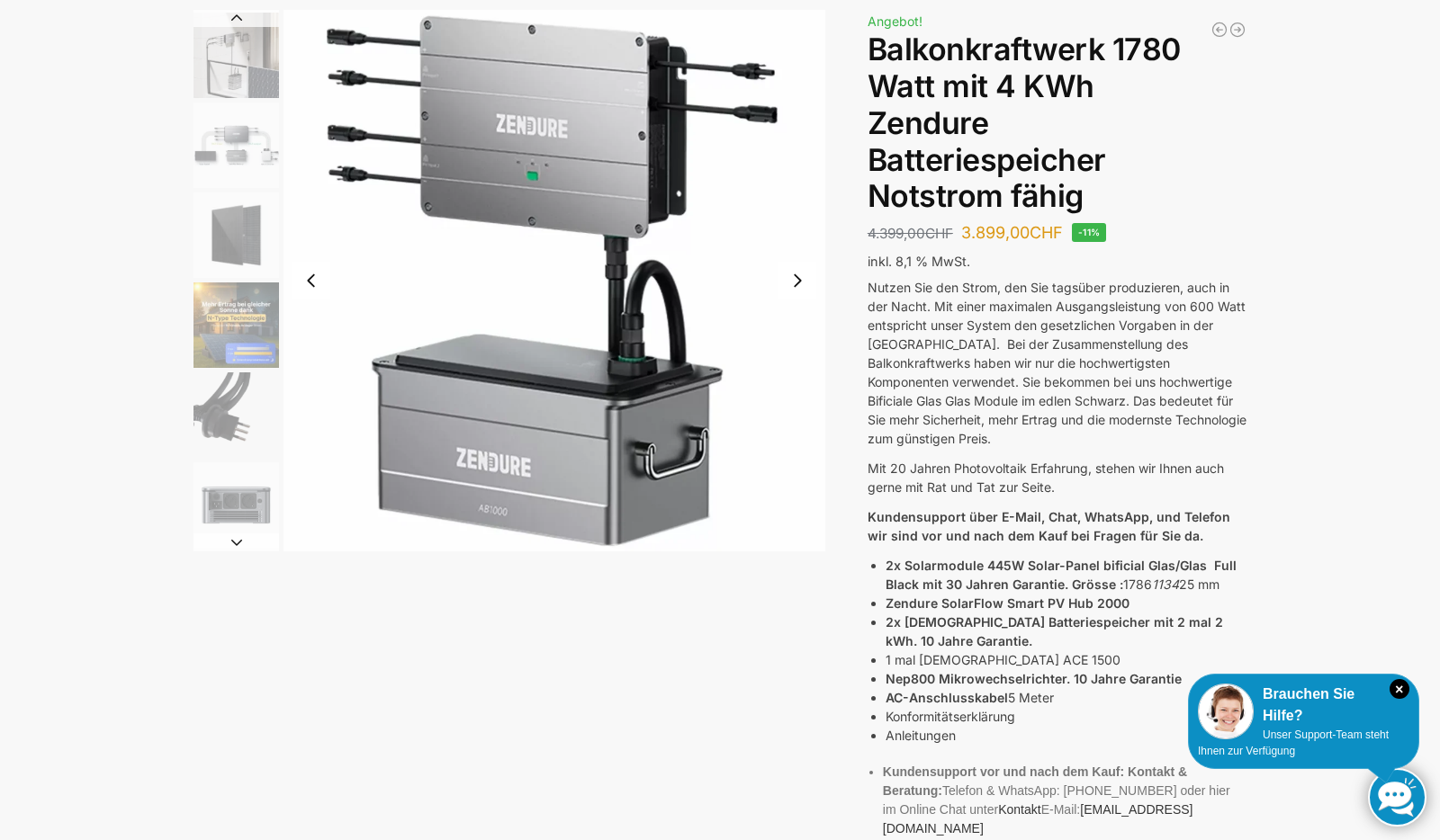
click at [239, 542] on button "Next slide" at bounding box center [236, 542] width 86 height 18
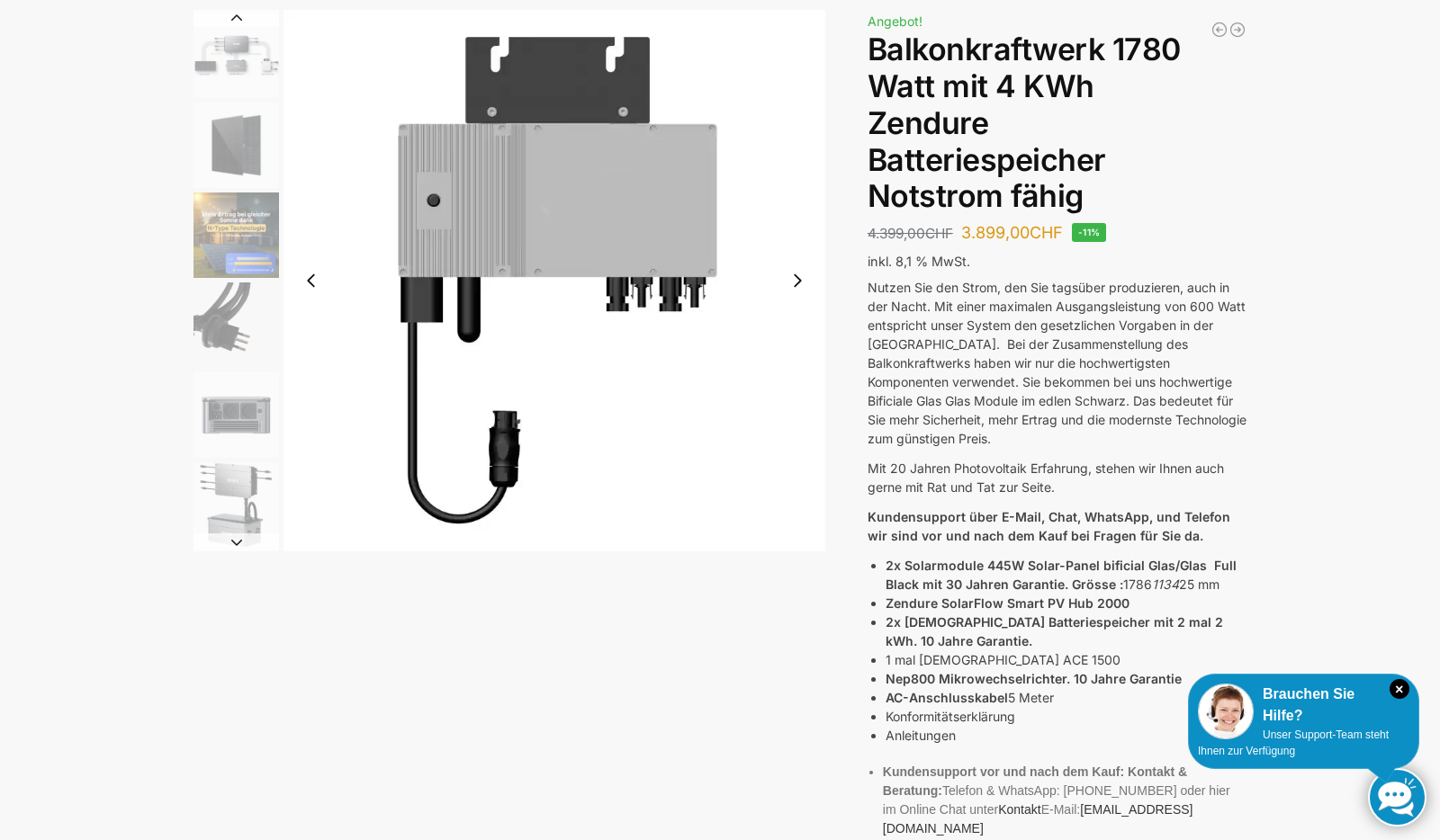
click at [239, 542] on button "Next slide" at bounding box center [236, 542] width 86 height 18
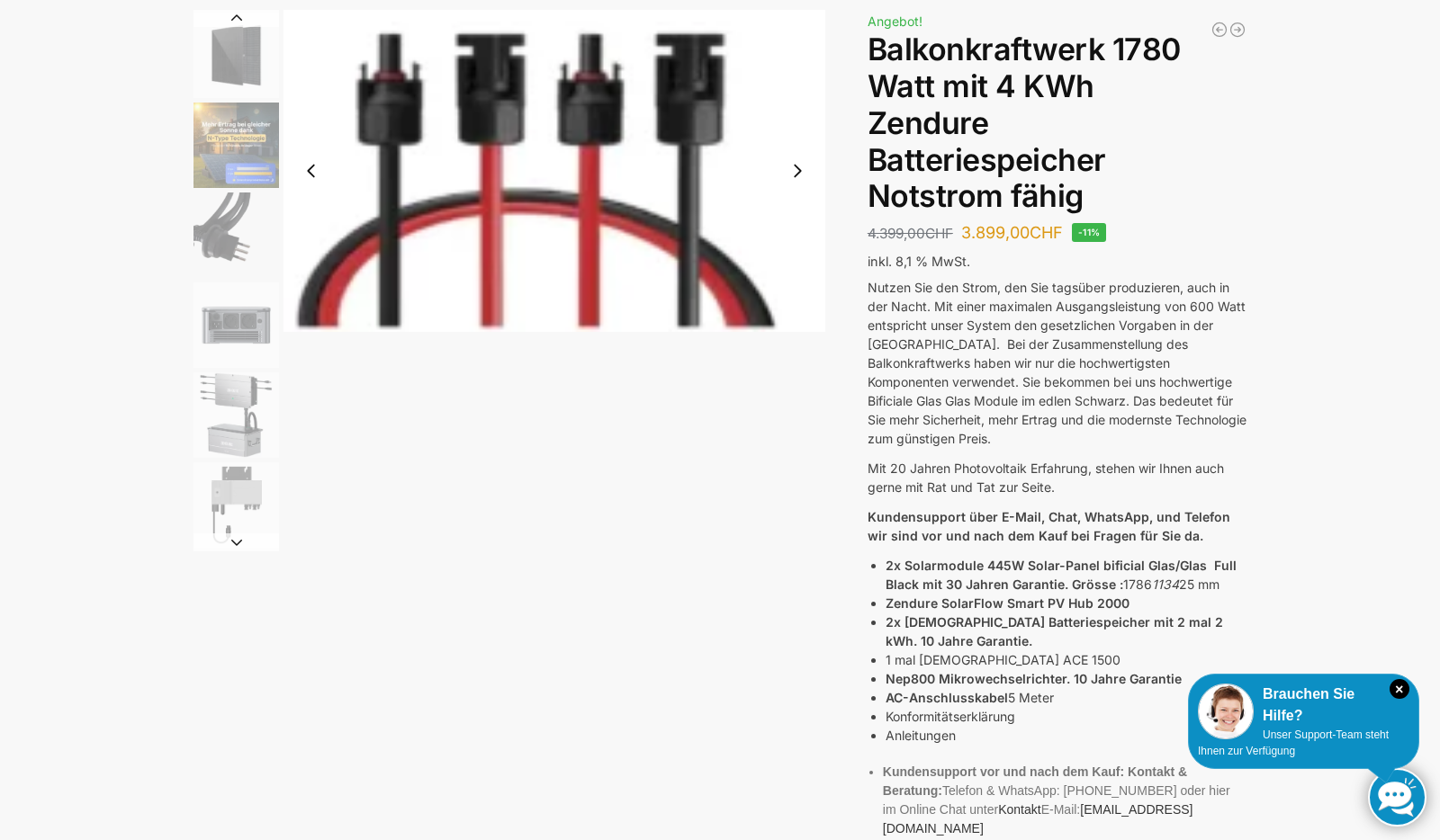
click at [239, 542] on button "Next slide" at bounding box center [236, 542] width 86 height 18
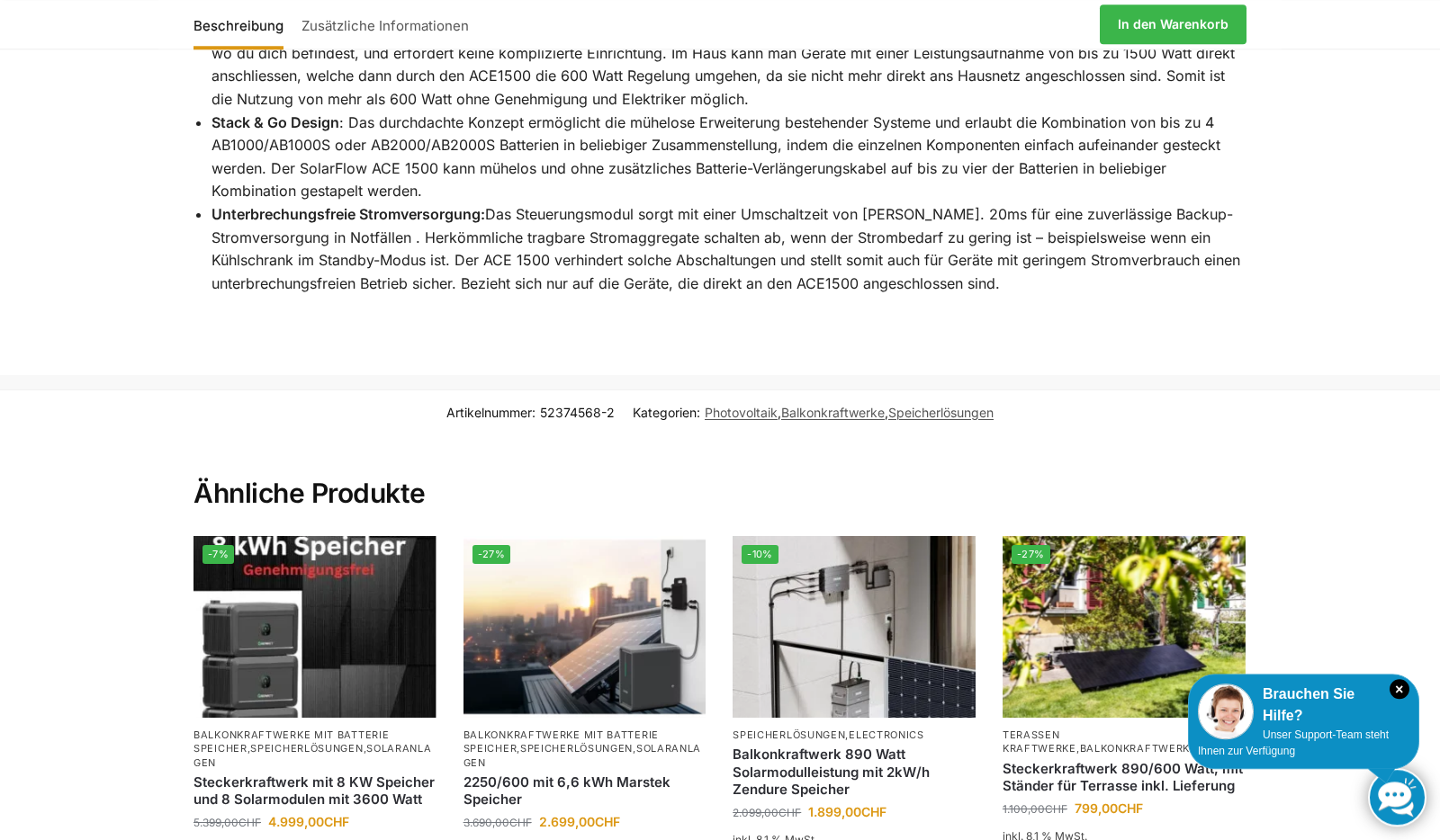
scroll to position [3404, 0]
click at [305, 773] on link "Steckerkraftwerk mit 8 KW Speicher und 8 Solarmodulen mit 3600 Watt" at bounding box center [315, 791] width 243 height 36
